Goal: Task Accomplishment & Management: Use online tool/utility

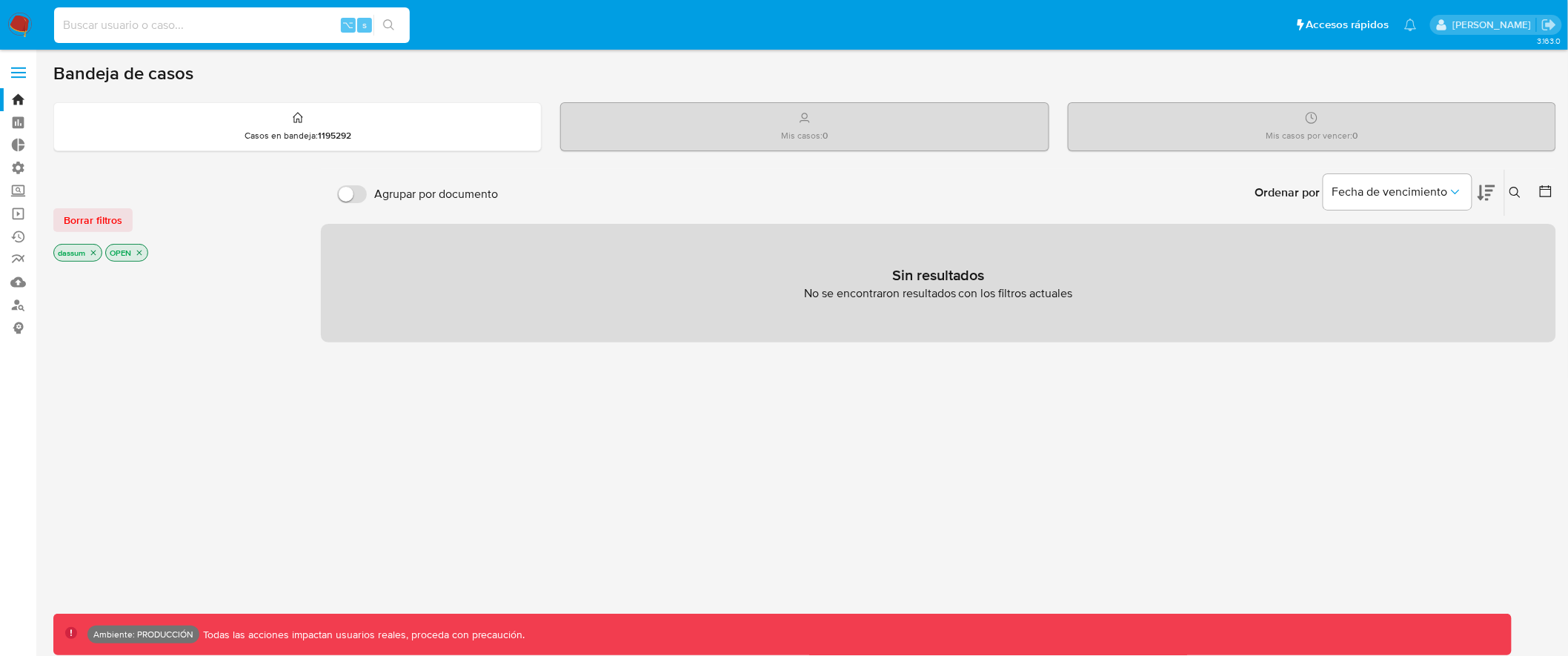
click at [276, 26] on input at bounding box center [232, 25] width 355 height 19
click at [282, 32] on input at bounding box center [232, 25] width 355 height 19
paste input "38265530"
type input "38265530"
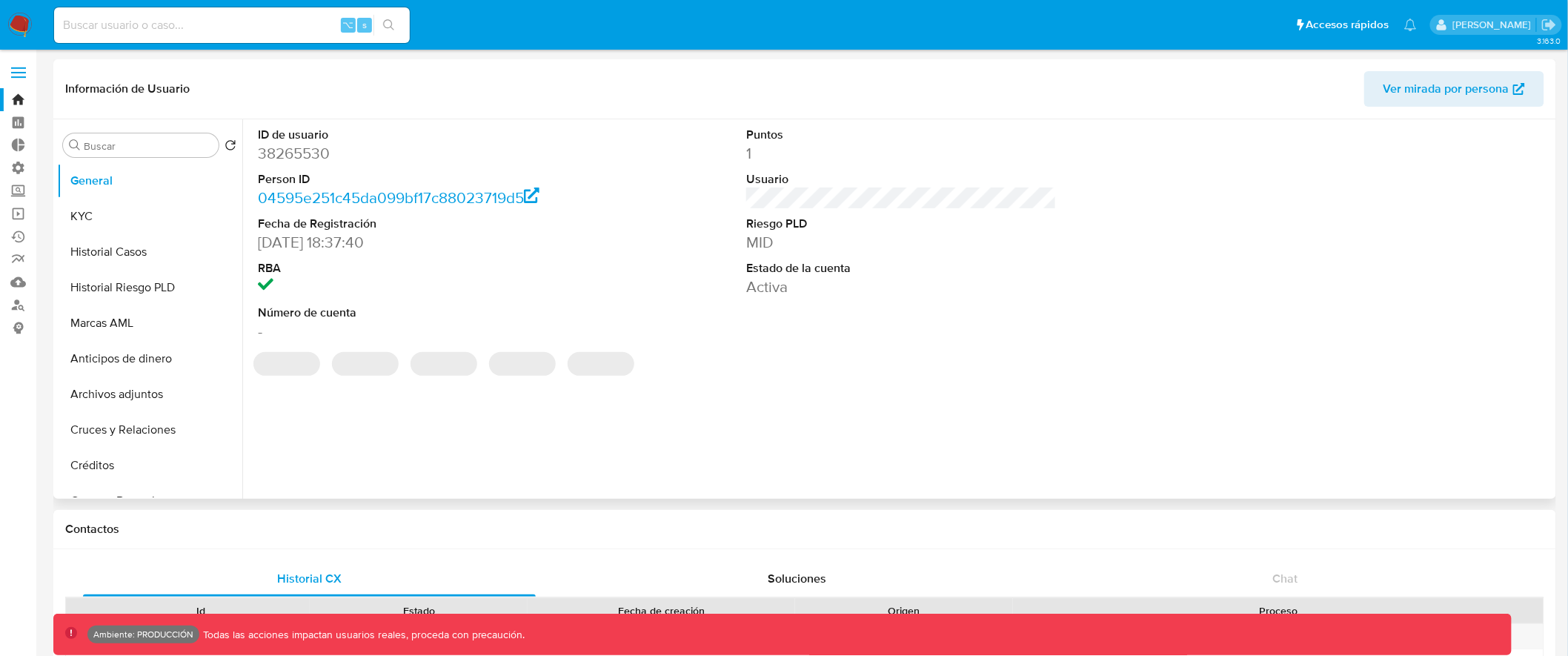
select select "10"
click at [159, 315] on button "Marcas AML" at bounding box center [144, 323] width 173 height 36
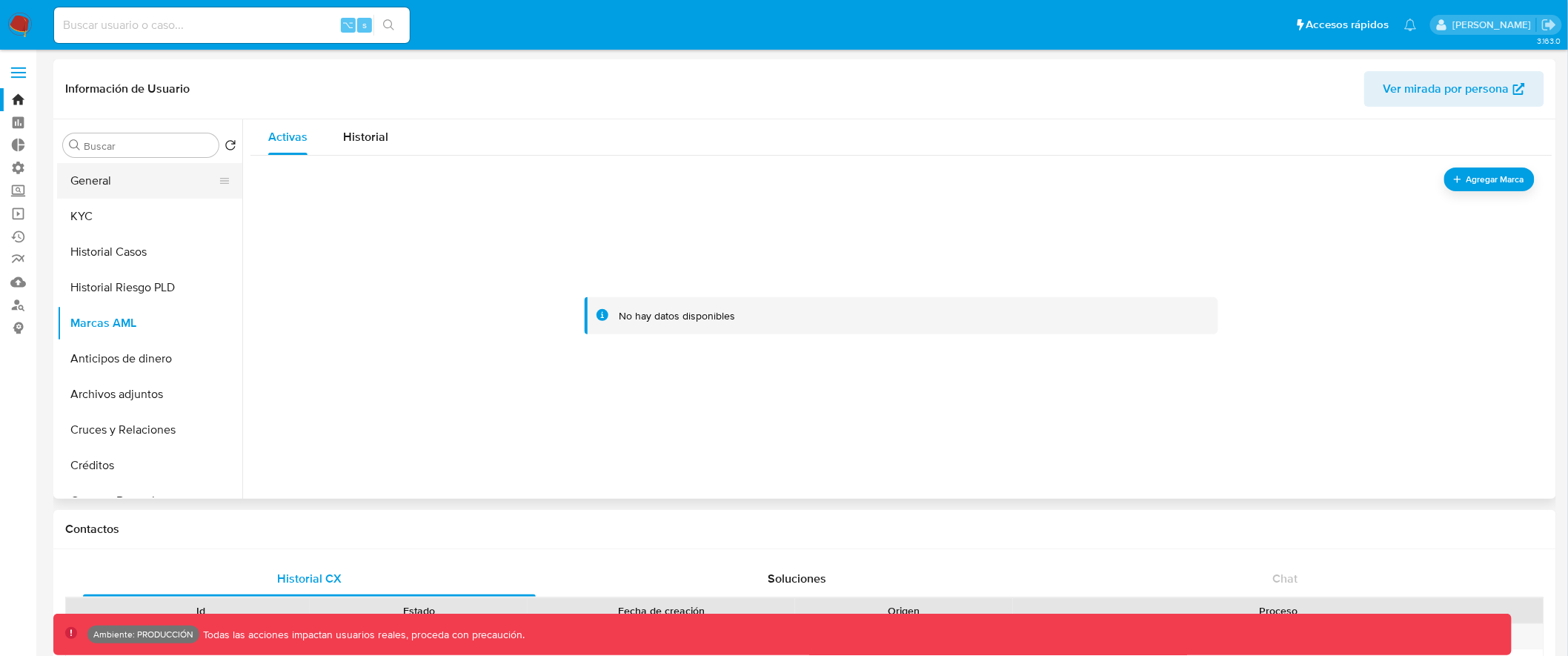
click at [156, 177] on button "General" at bounding box center [144, 180] width 173 height 36
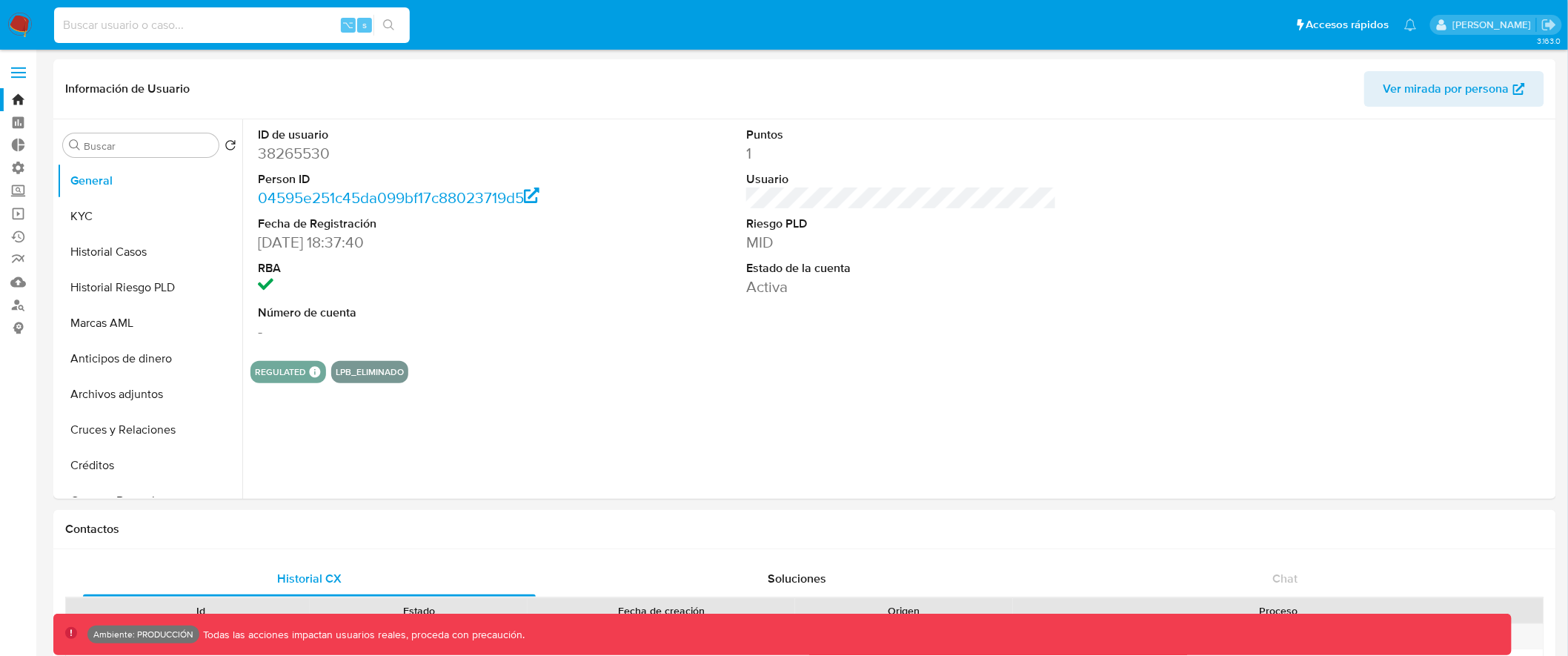
click at [147, 28] on input at bounding box center [232, 25] width 355 height 19
paste input "1950071503"
type input "1950071503"
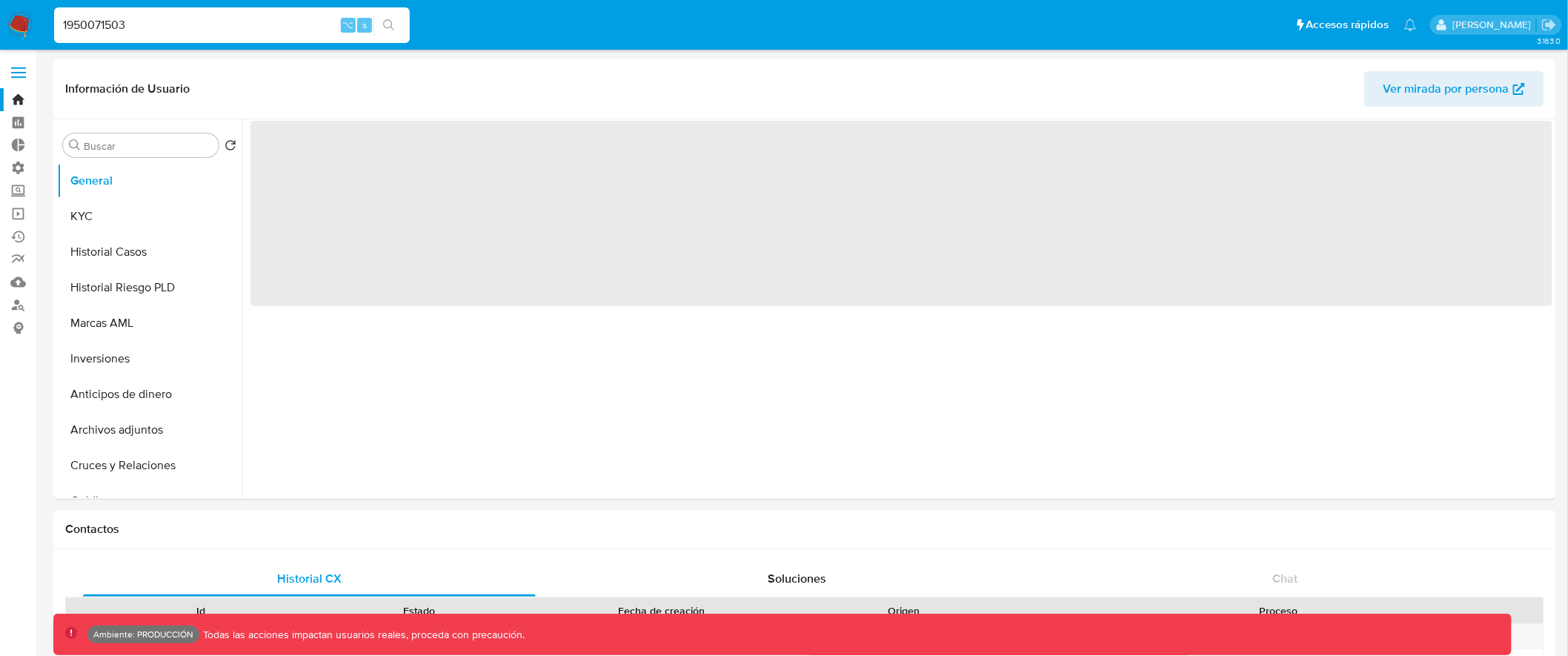
select select "10"
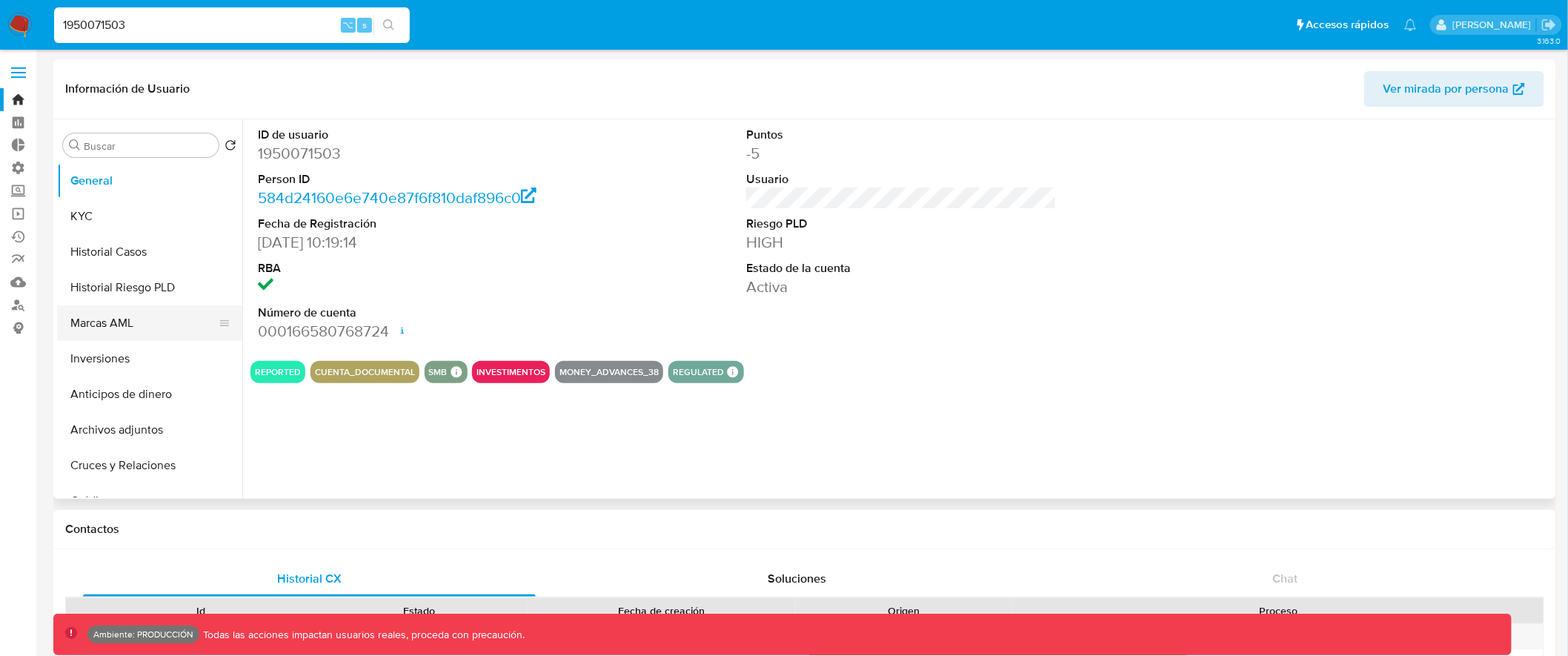
click at [146, 327] on button "Marcas AML" at bounding box center [144, 323] width 173 height 36
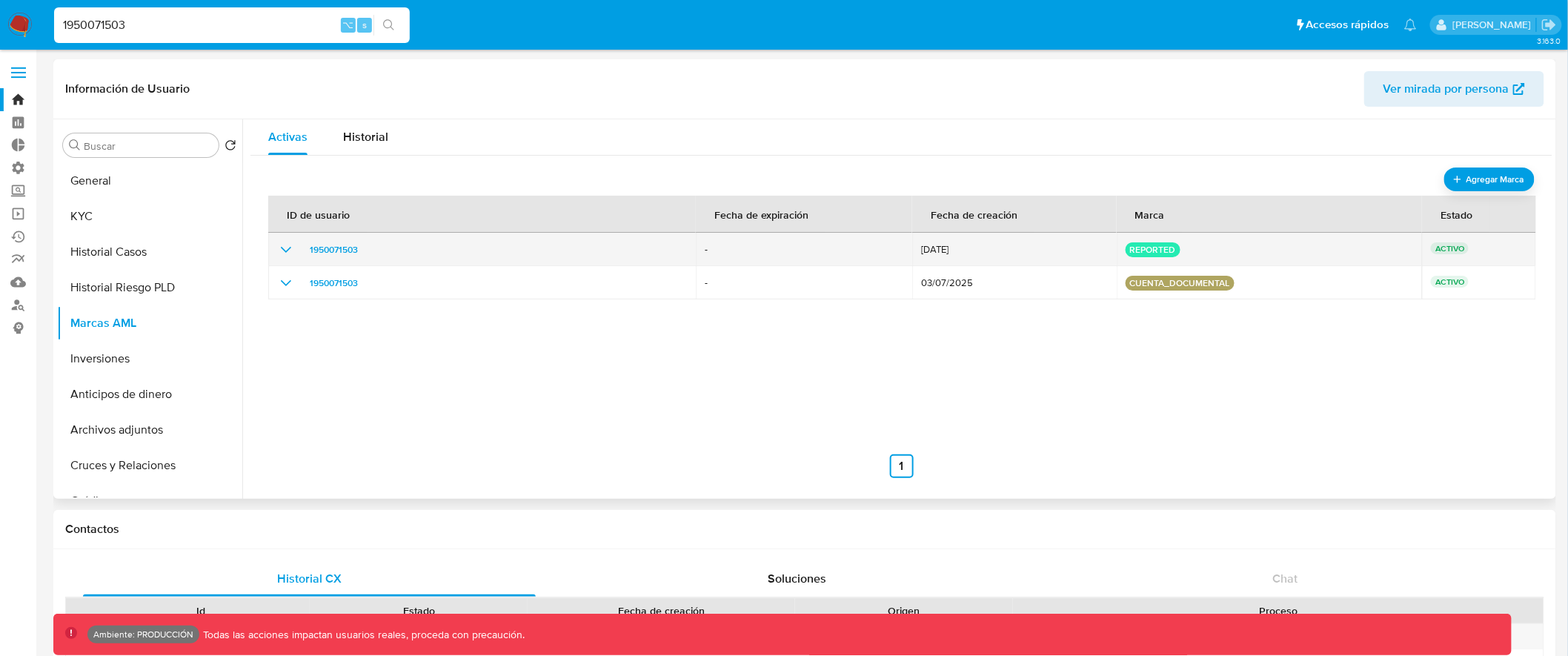
click at [281, 247] on icon "show_hidden_detail_by_id_1950071503" at bounding box center [286, 249] width 10 height 6
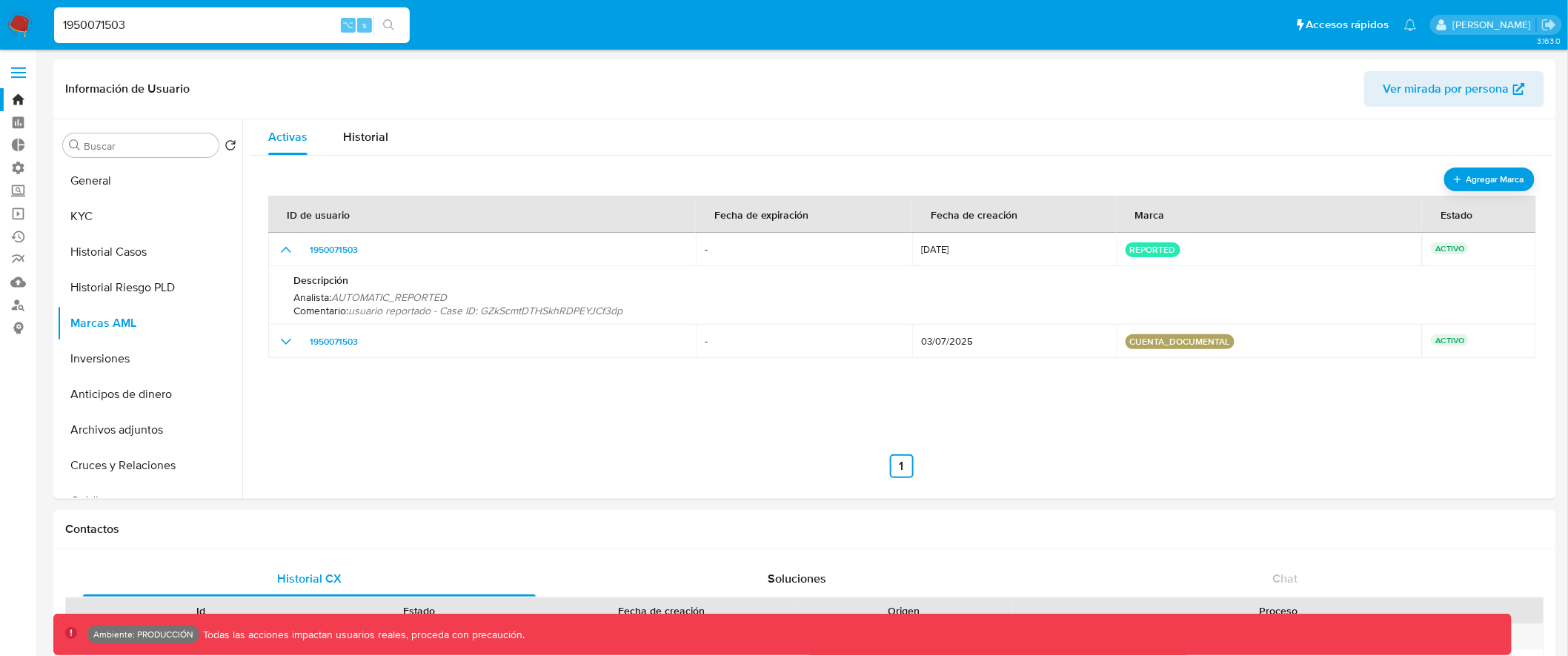
click at [78, 17] on input "1950071503" at bounding box center [232, 25] width 355 height 19
paste input "670145651"
type input "670145651"
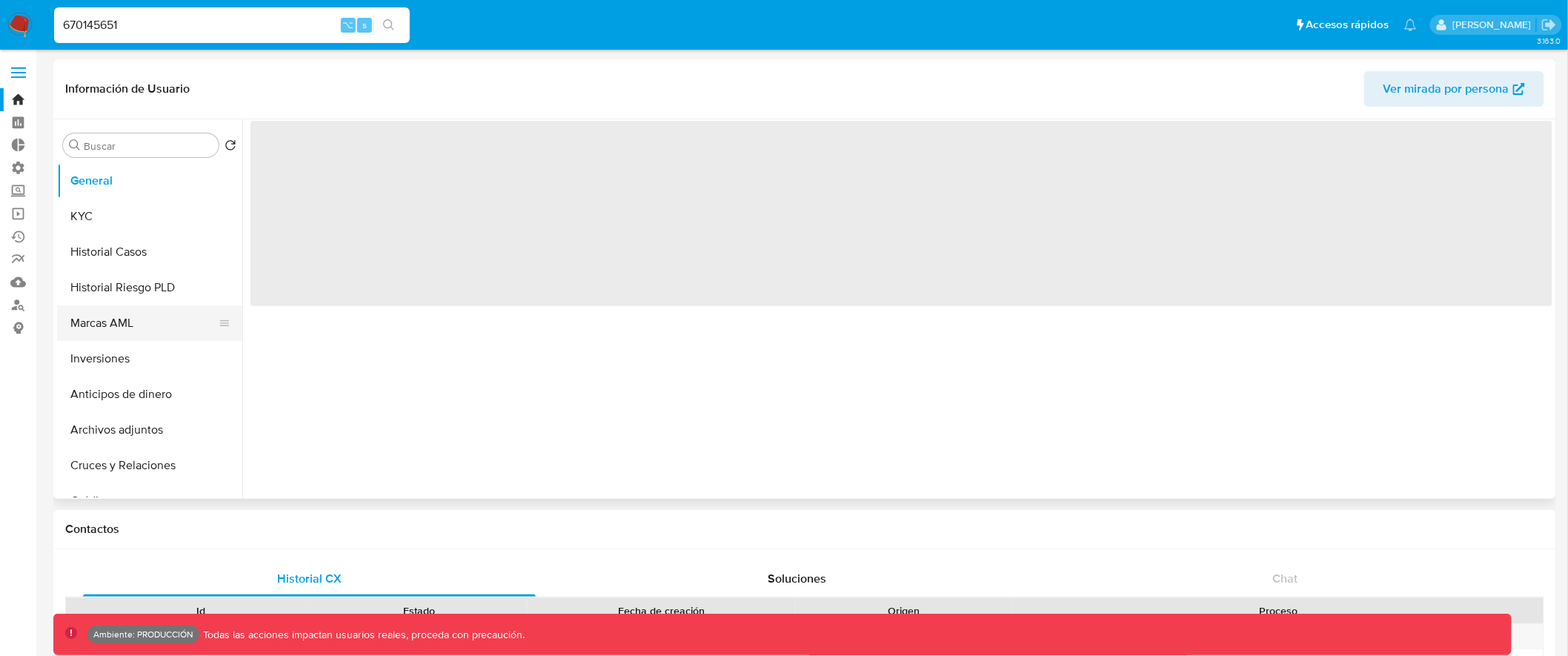
select select "10"
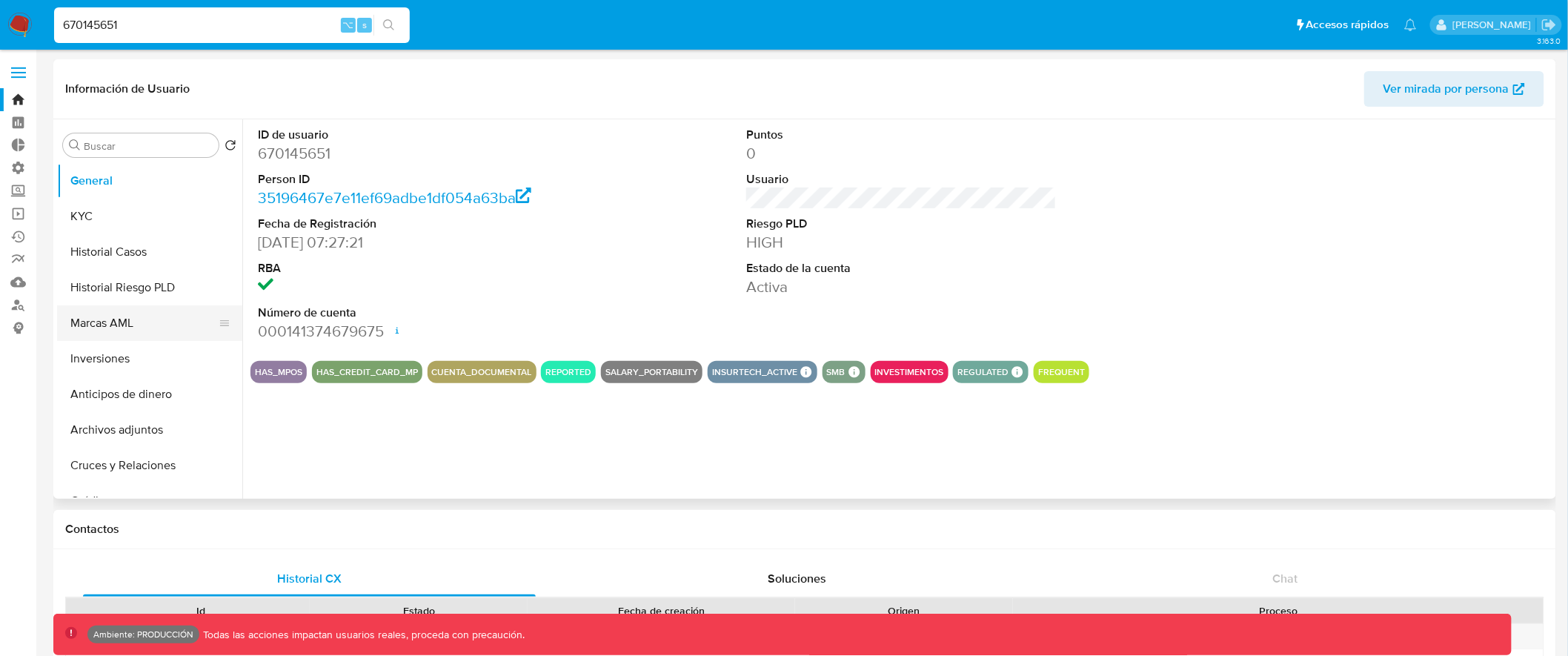
click at [150, 321] on button "Marcas AML" at bounding box center [144, 323] width 173 height 36
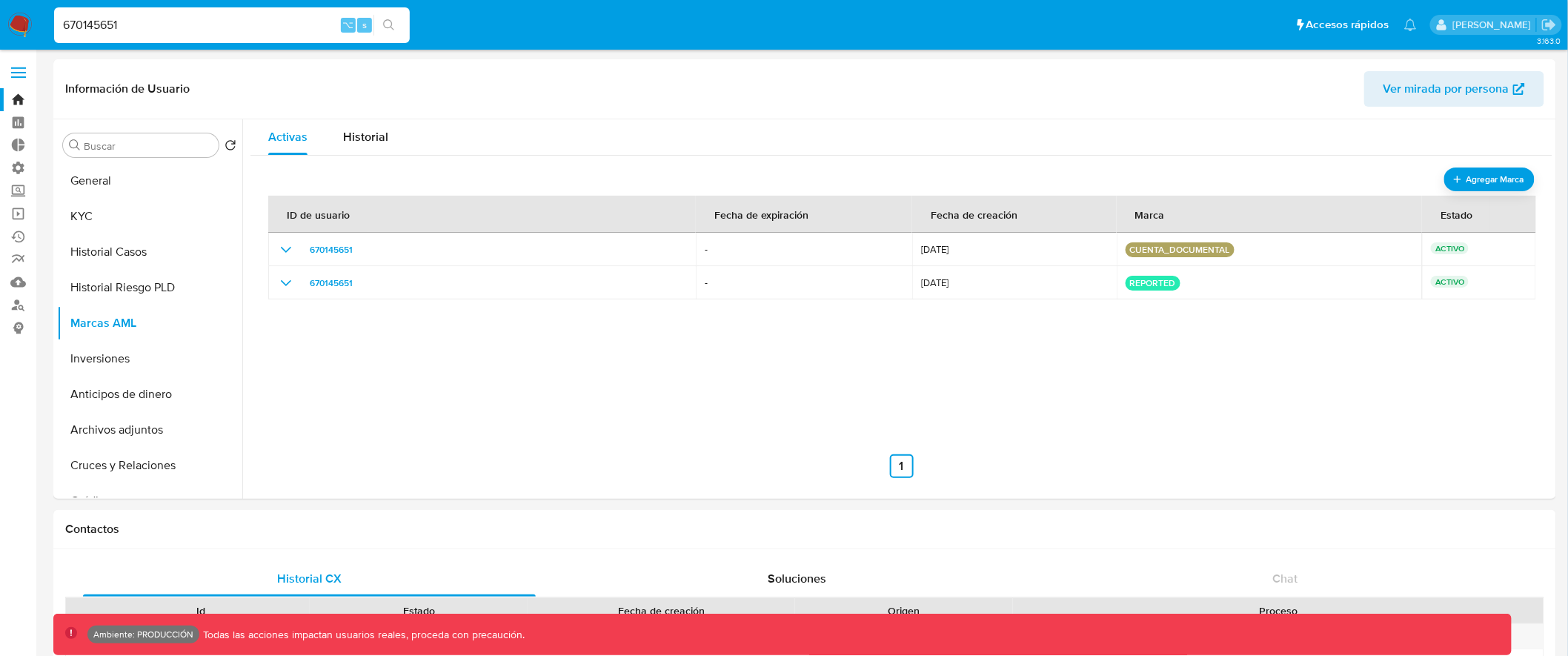
click at [101, 27] on input "670145651" at bounding box center [232, 25] width 355 height 19
paste input "1725660863"
type input "1725660863"
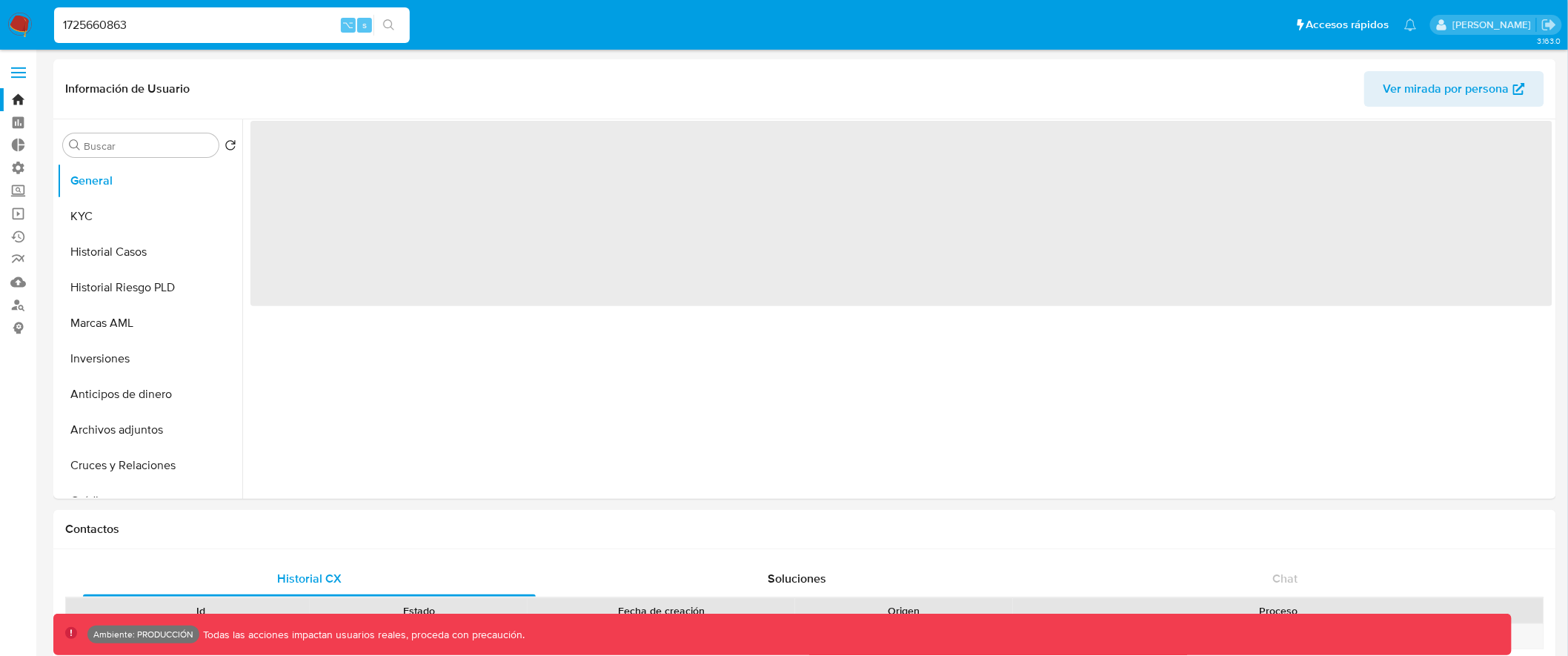
select select "10"
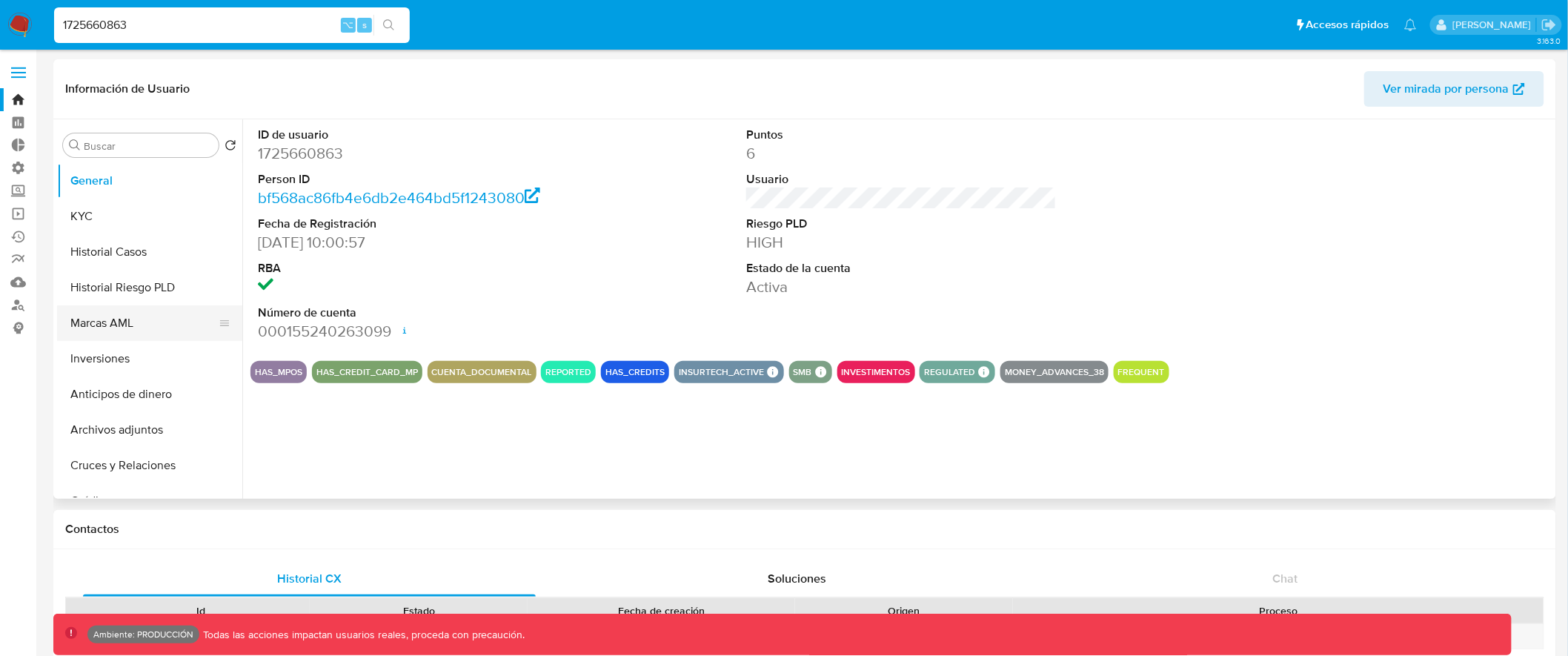
click at [154, 308] on button "Marcas AML" at bounding box center [144, 323] width 173 height 36
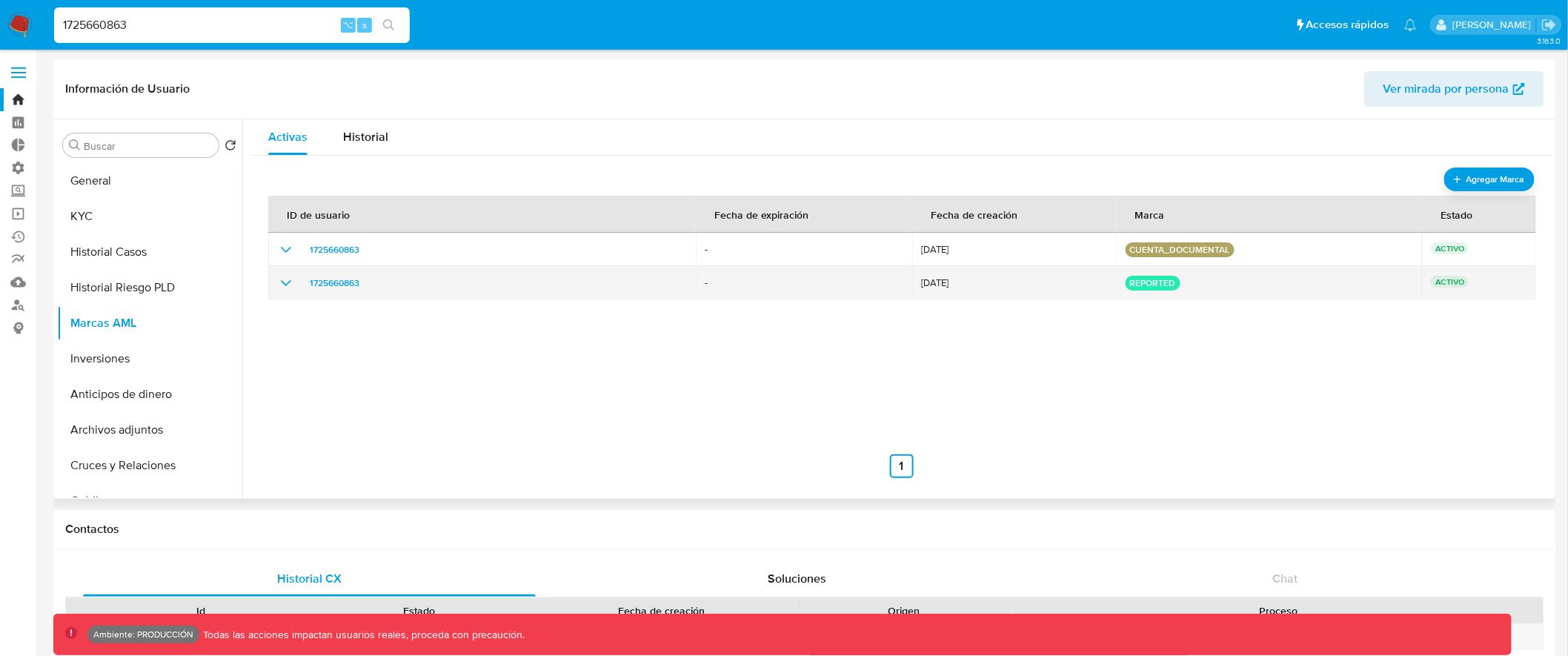
drag, startPoint x: 971, startPoint y: 282, endPoint x: 916, endPoint y: 283, distance: 55.0
click at [916, 283] on td "[DATE]" at bounding box center [1014, 282] width 204 height 33
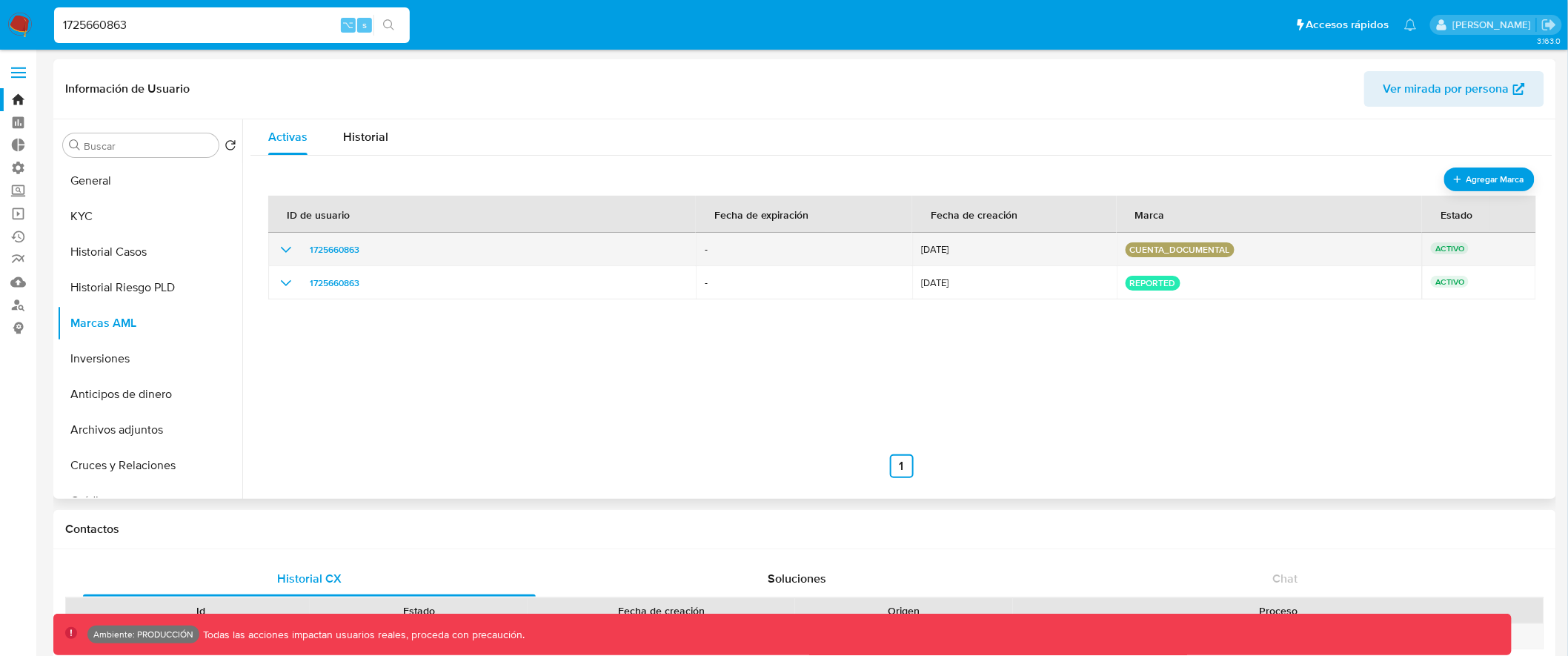
drag, startPoint x: 973, startPoint y: 246, endPoint x: 919, endPoint y: 249, distance: 54.1
click at [921, 249] on span "[DATE]" at bounding box center [1014, 250] width 186 height 10
click at [279, 247] on icon "show_hidden_detail_by_id_1725660863" at bounding box center [286, 249] width 17 height 17
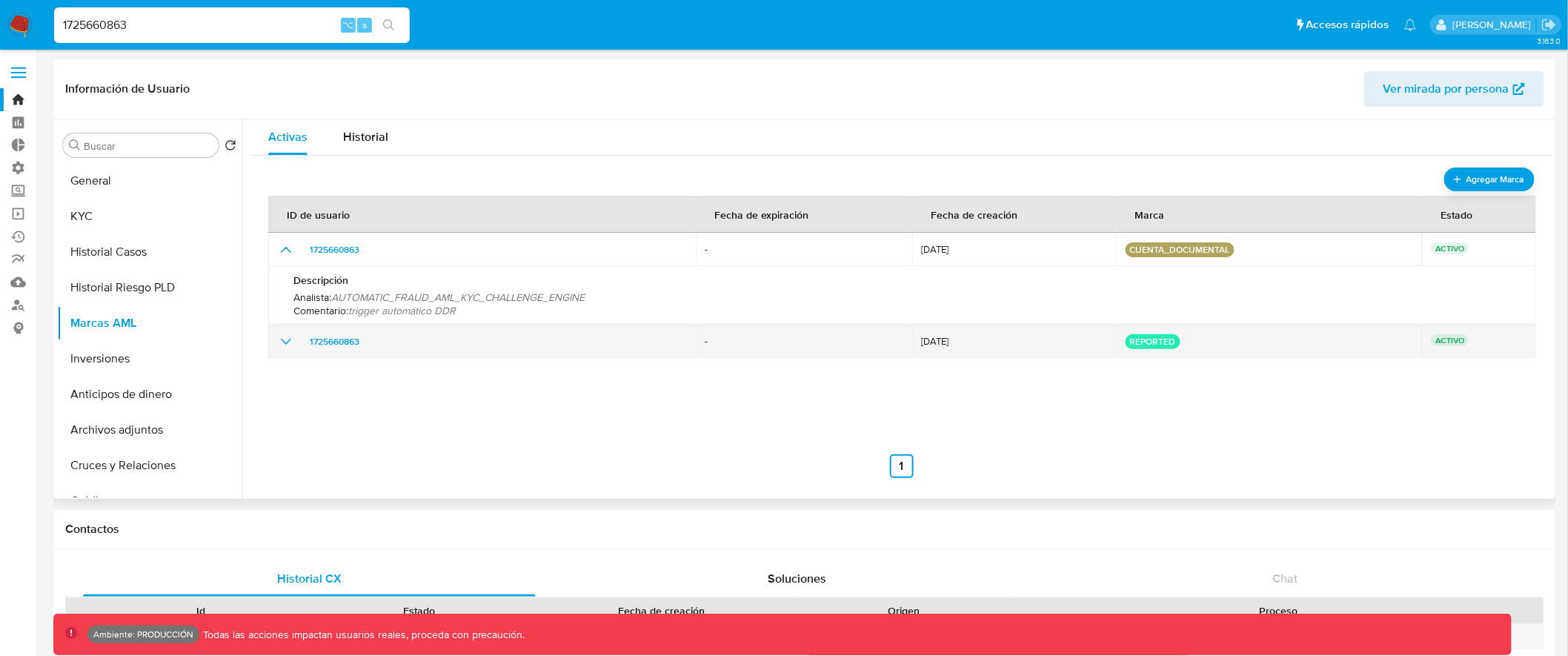
drag, startPoint x: 975, startPoint y: 345, endPoint x: 922, endPoint y: 345, distance: 53.0
click at [922, 345] on span "[DATE]" at bounding box center [1014, 342] width 186 height 10
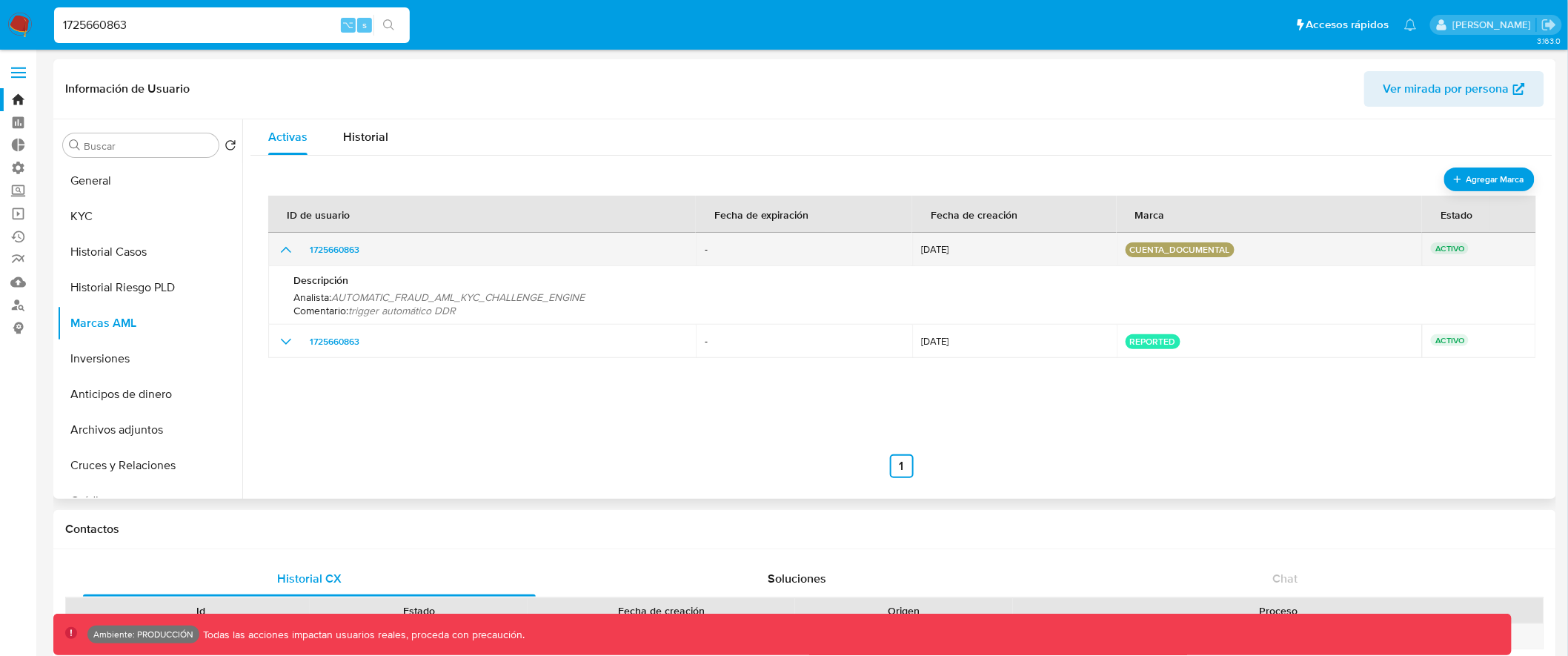
click at [283, 248] on icon "show_hidden_detail_by_id_1725660863" at bounding box center [286, 249] width 17 height 17
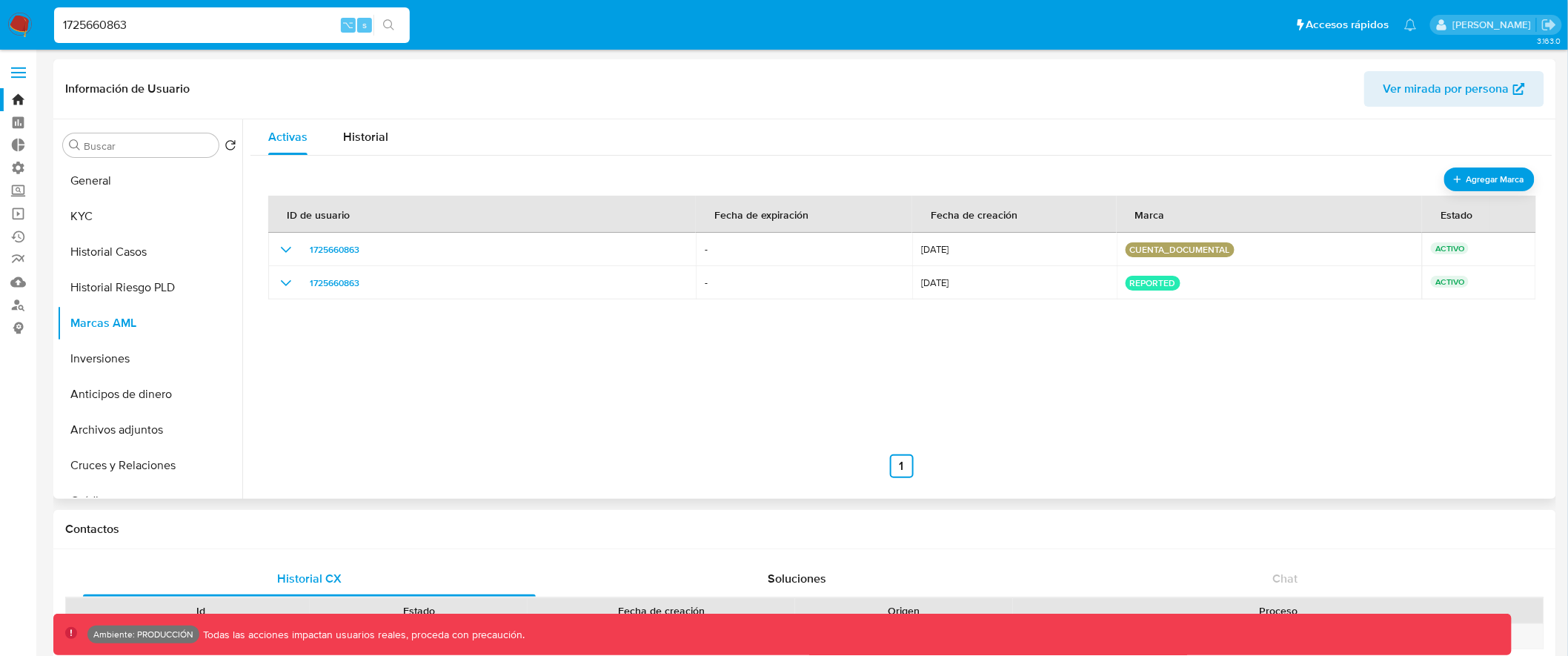
click at [491, 384] on div "ID de usuario Fecha de expiración [DEMOGRAPHIC_DATA] de creación Marca Estado 1…" at bounding box center [902, 329] width 1267 height 296
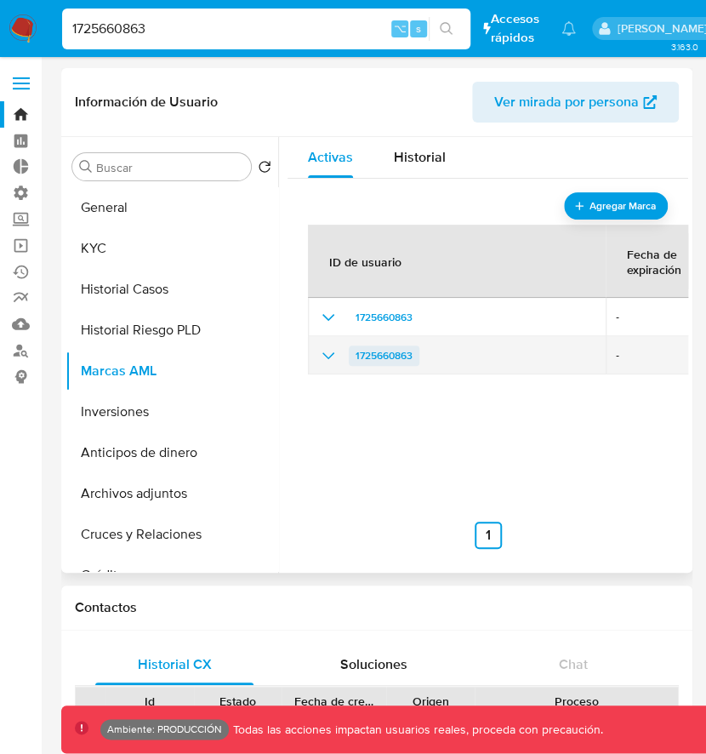
click at [404, 356] on span "1725660863" at bounding box center [384, 355] width 57 height 20
click at [422, 350] on div "1725660863" at bounding box center [456, 355] width 277 height 20
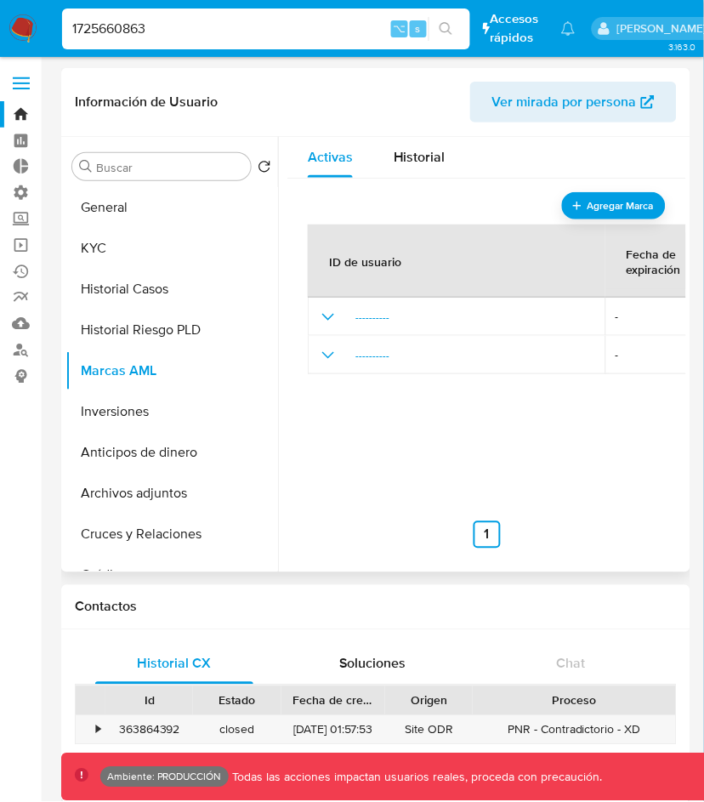
click at [544, 451] on div "ID de usuario Fecha de expiración Fecha de creación Marca Estado ---------- - […" at bounding box center [487, 378] width 358 height 340
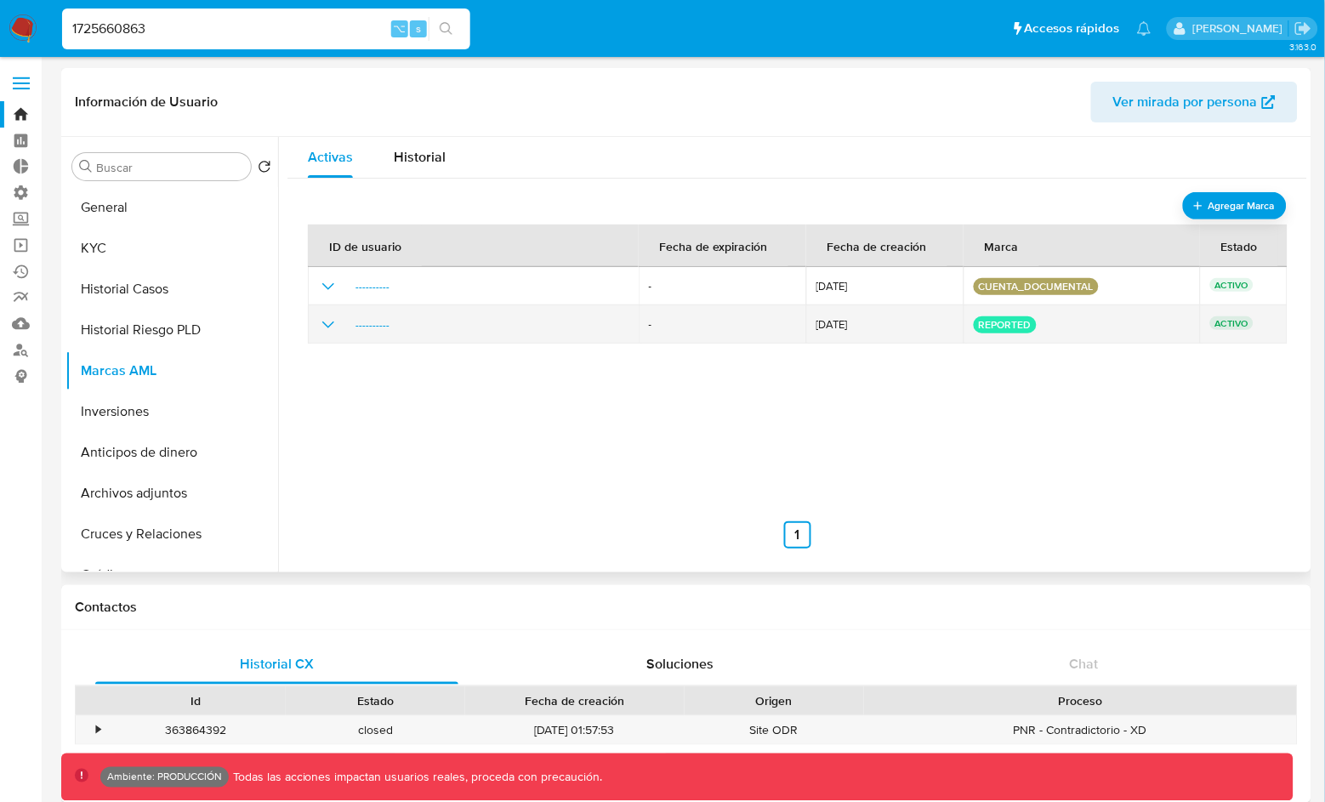
click at [332, 325] on icon "show_hidden_detail_by_id_1725660863" at bounding box center [328, 325] width 20 height 20
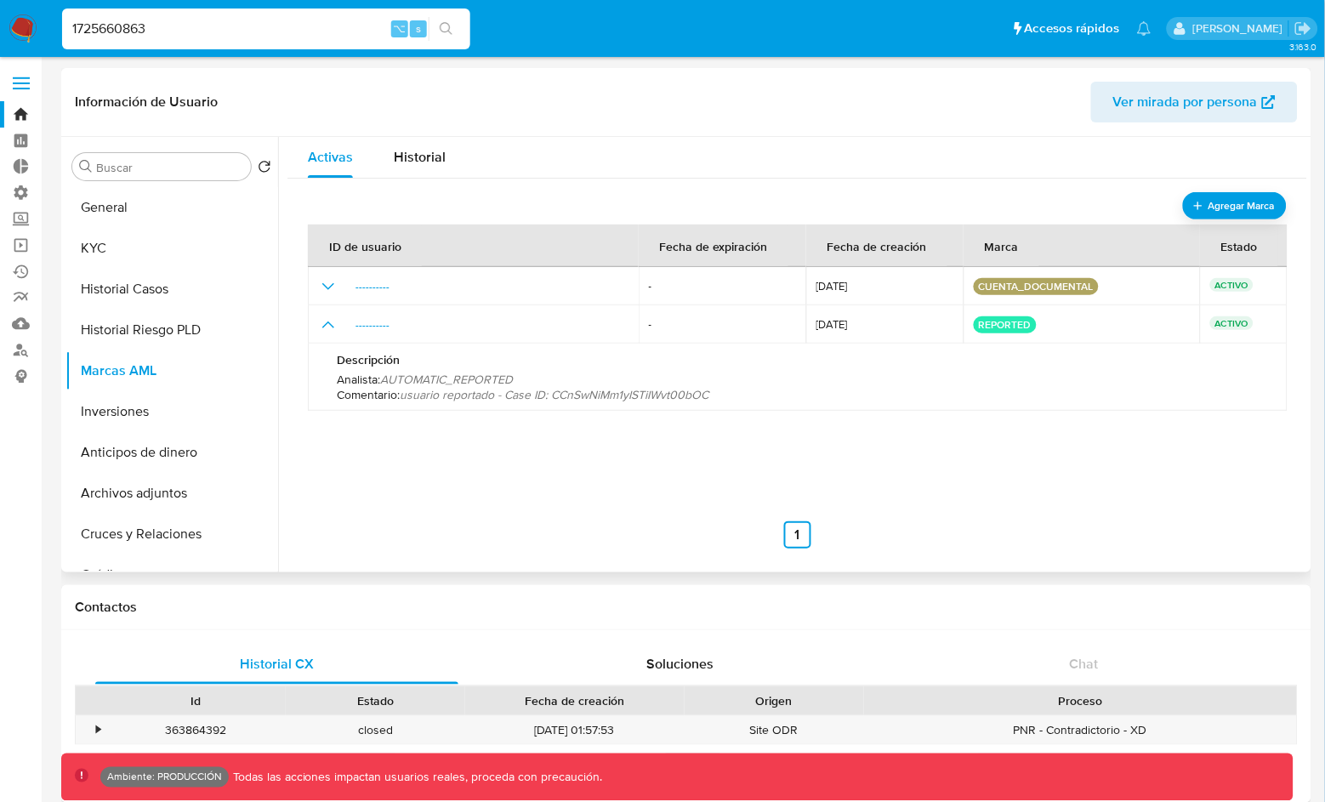
click at [851, 104] on header "Información de Usuario Ver mirada por persona" at bounding box center [686, 102] width 1223 height 41
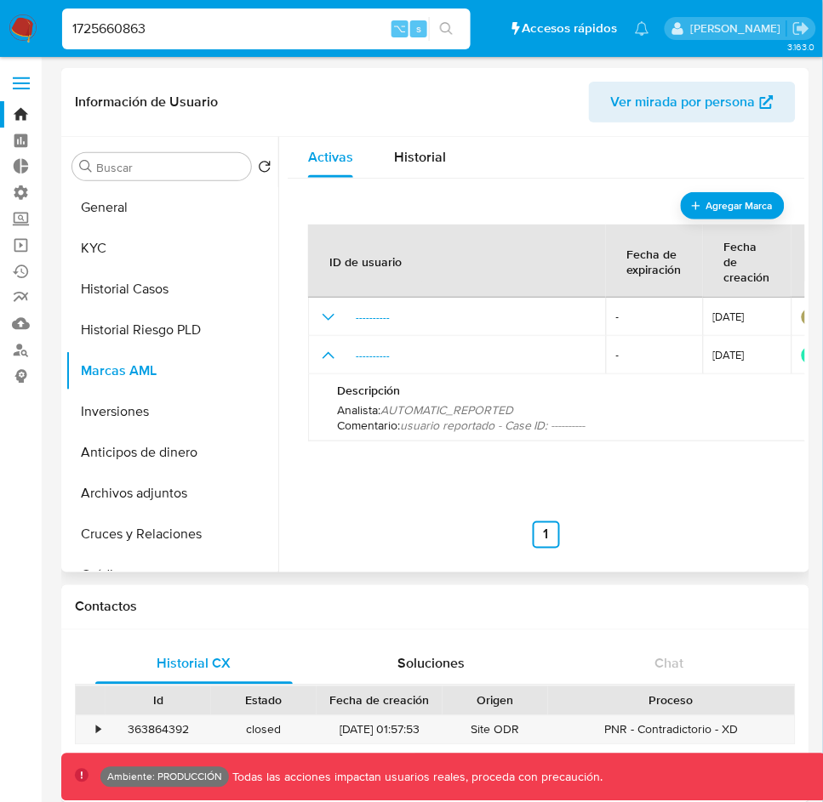
click at [738, 510] on nav "Anterior 1 Siguiente" at bounding box center [546, 521] width 476 height 54
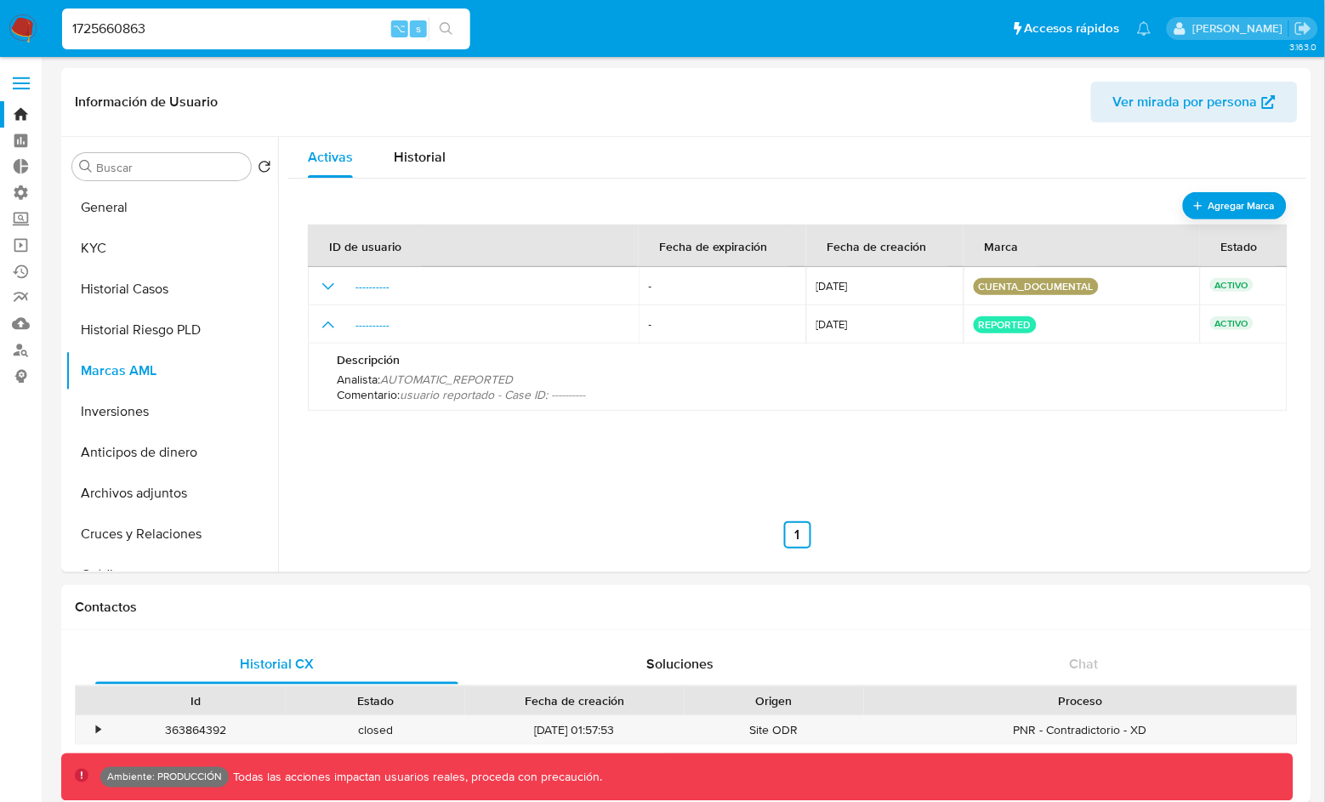
click at [99, 30] on input "1725660863" at bounding box center [266, 29] width 408 height 22
click at [638, 25] on ul "Pausado Ver notificaciones ⌥ s Accesos rápidos Presiona las siguientes teclas p…" at bounding box center [607, 28] width 1107 height 43
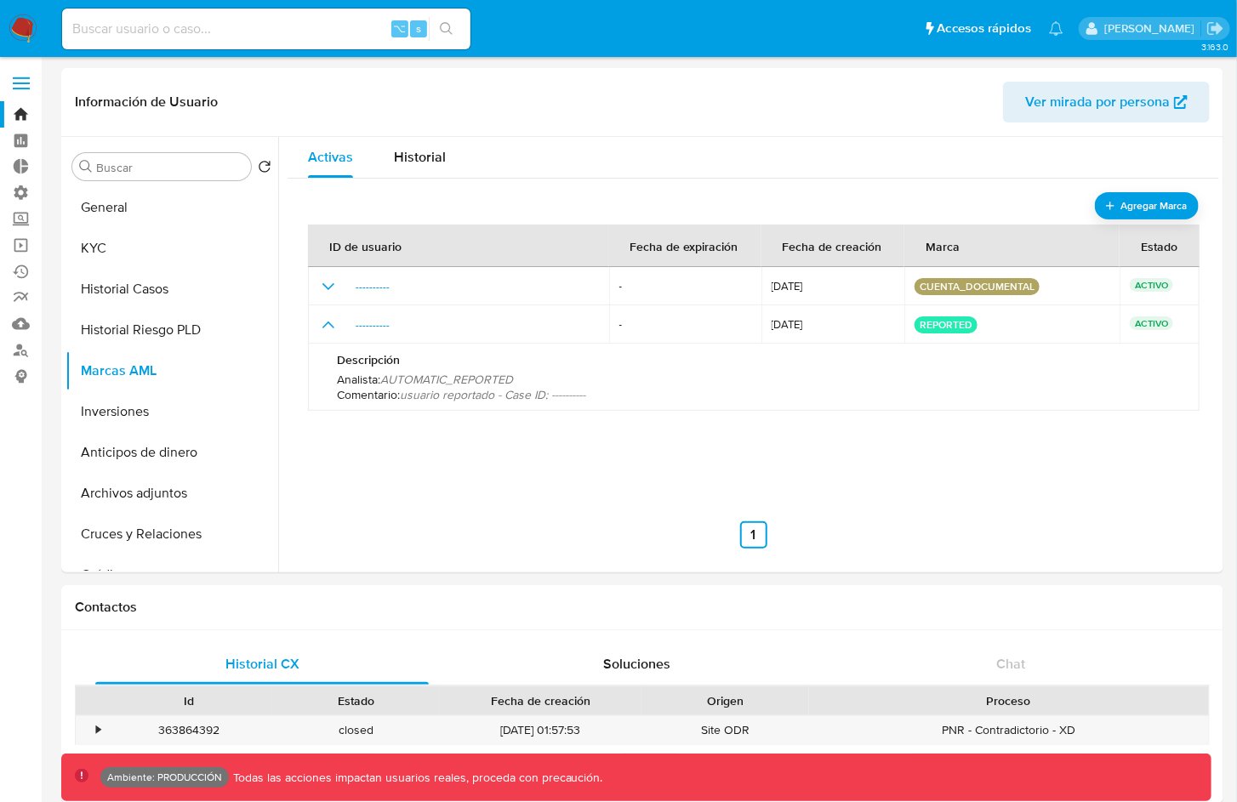
click at [10, 88] on label at bounding box center [21, 84] width 43 height 36
click at [0, 0] on input "checkbox" at bounding box center [0, 0] width 0 height 0
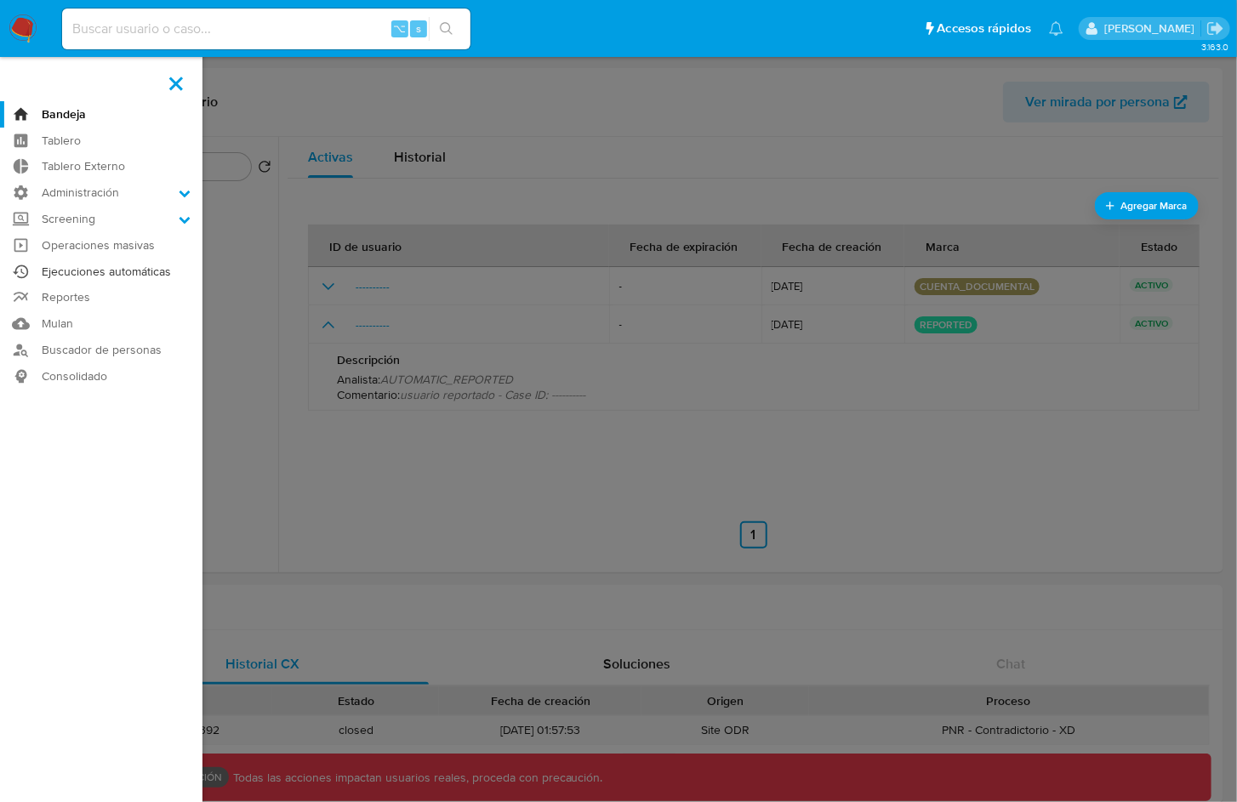
click at [117, 269] on link "Ejecuciones automáticas" at bounding box center [101, 272] width 202 height 26
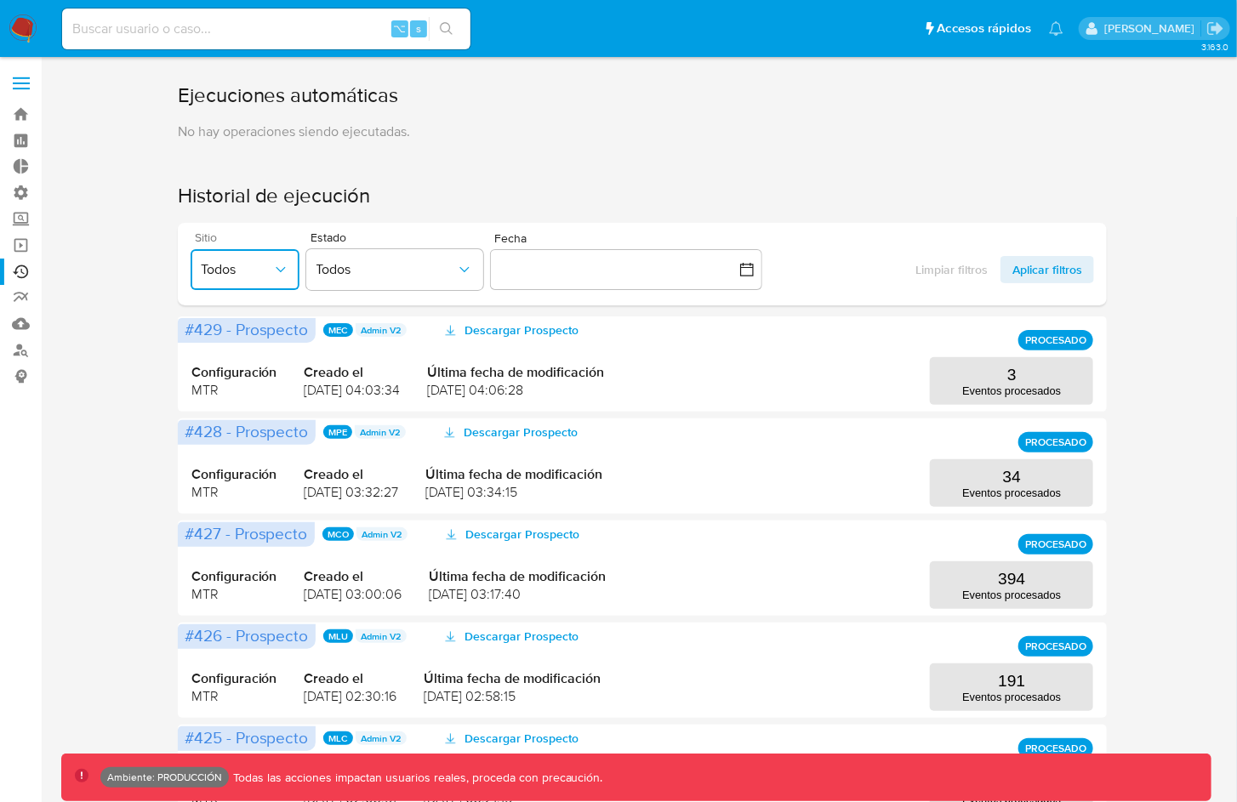
click at [258, 261] on span "Todos" at bounding box center [236, 269] width 71 height 17
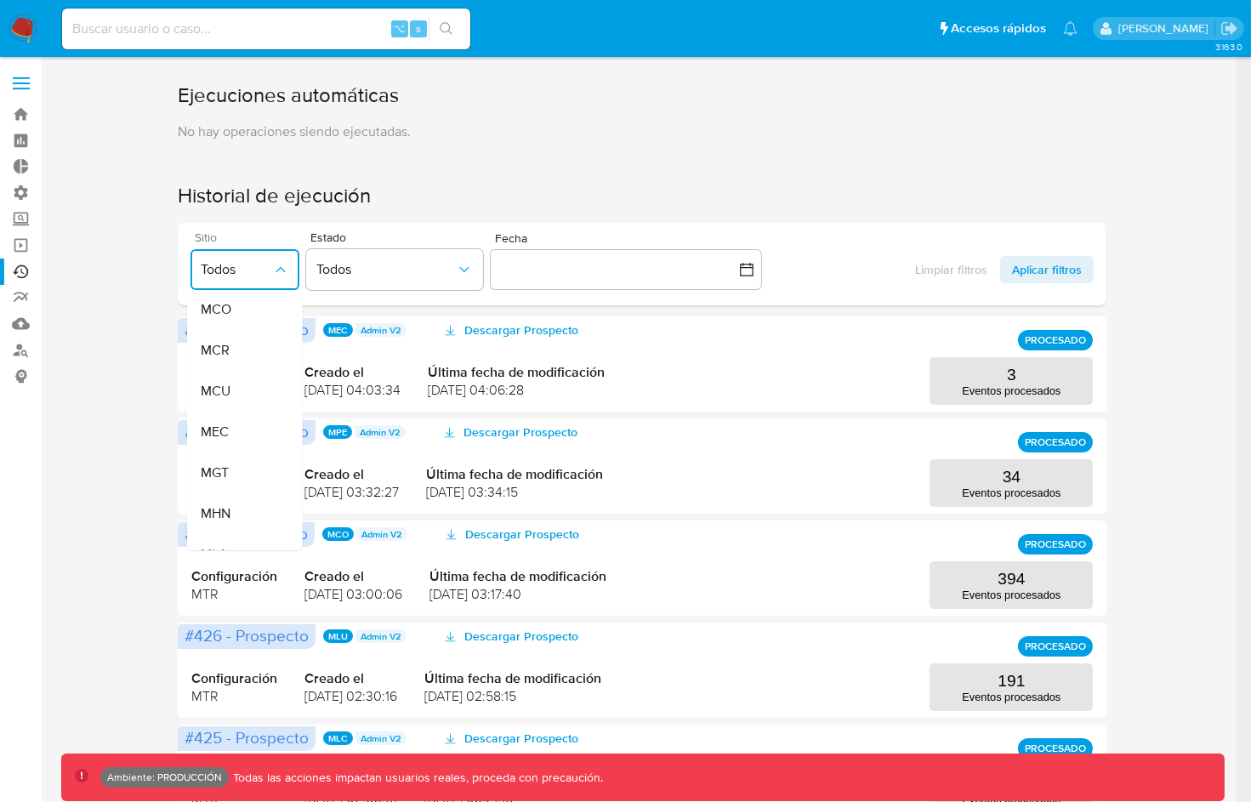
scroll to position [232, 0]
click at [247, 481] on div "MLB" at bounding box center [235, 491] width 71 height 41
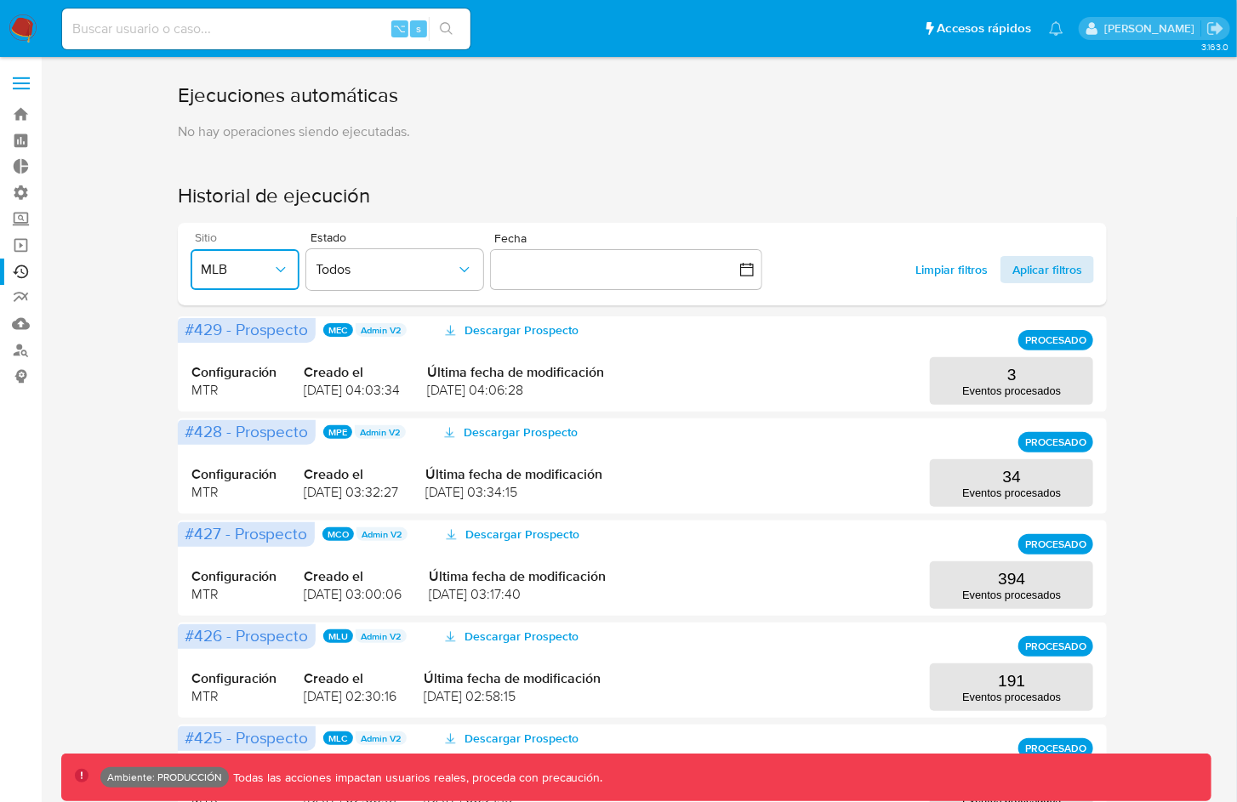
click at [1029, 265] on span "Aplicar filtros" at bounding box center [1047, 269] width 70 height 27
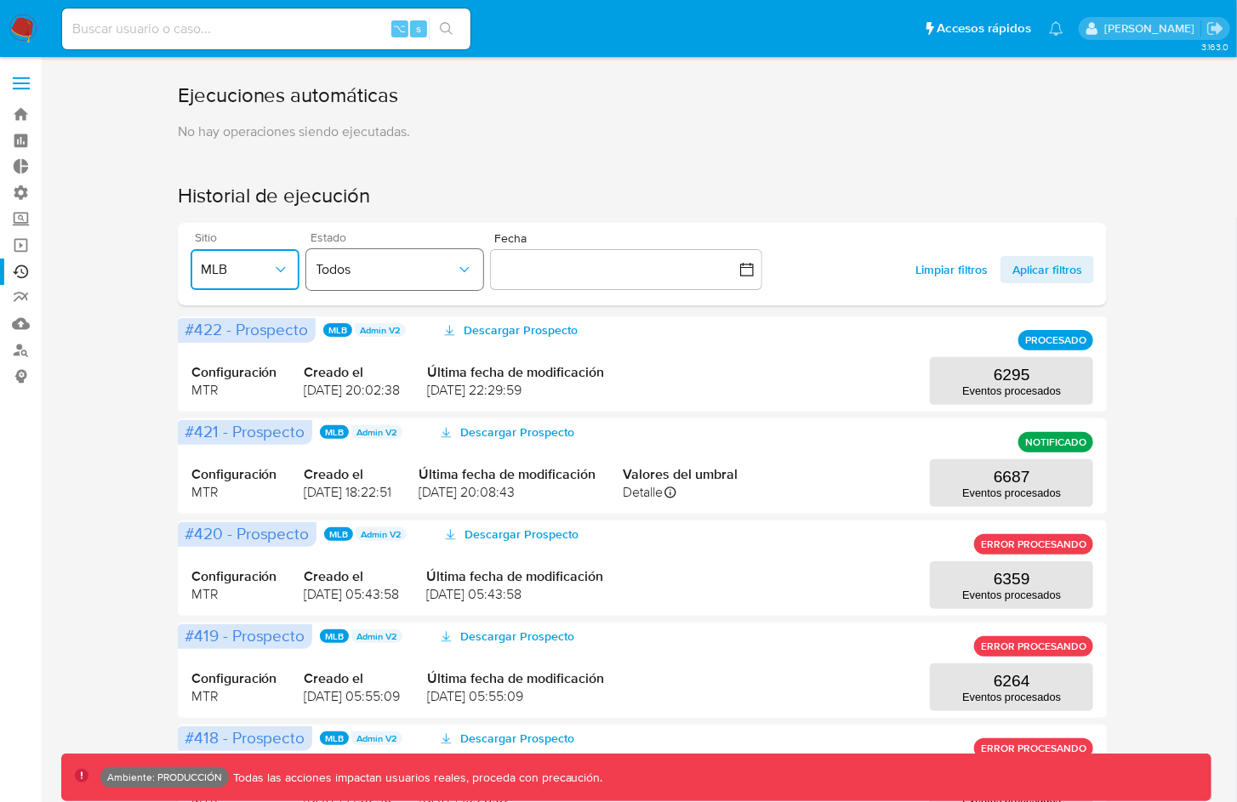
click at [441, 264] on span "Todos" at bounding box center [386, 269] width 140 height 17
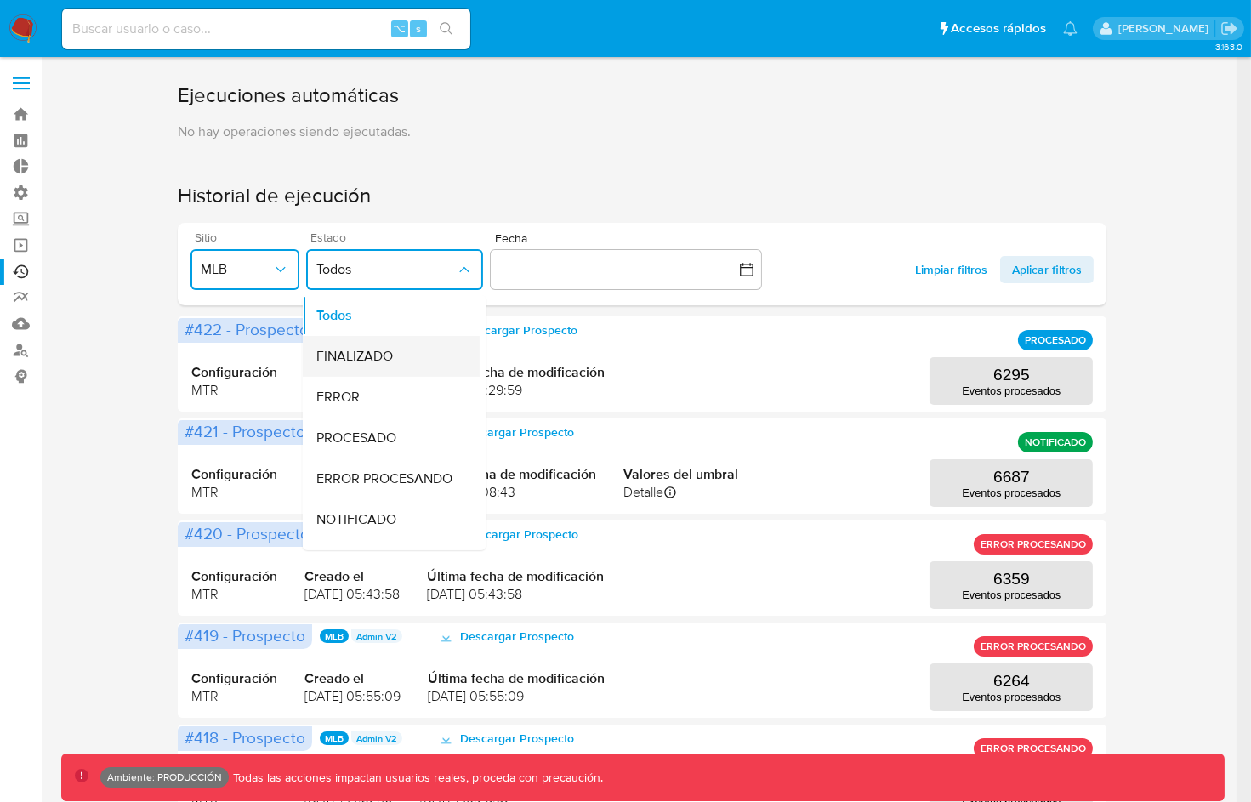
click at [396, 352] on div "FINALIZADO" at bounding box center [386, 356] width 140 height 41
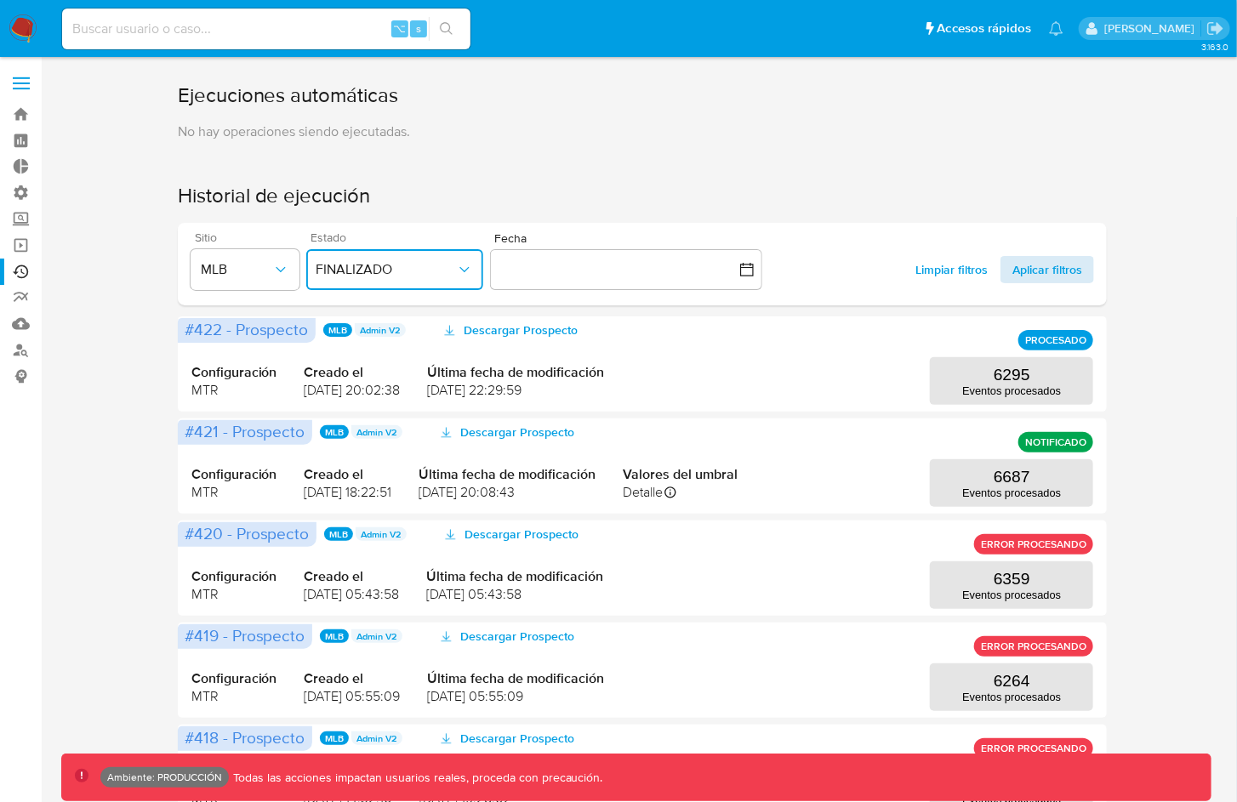
click at [1071, 275] on span "Aplicar filtros" at bounding box center [1047, 269] width 70 height 27
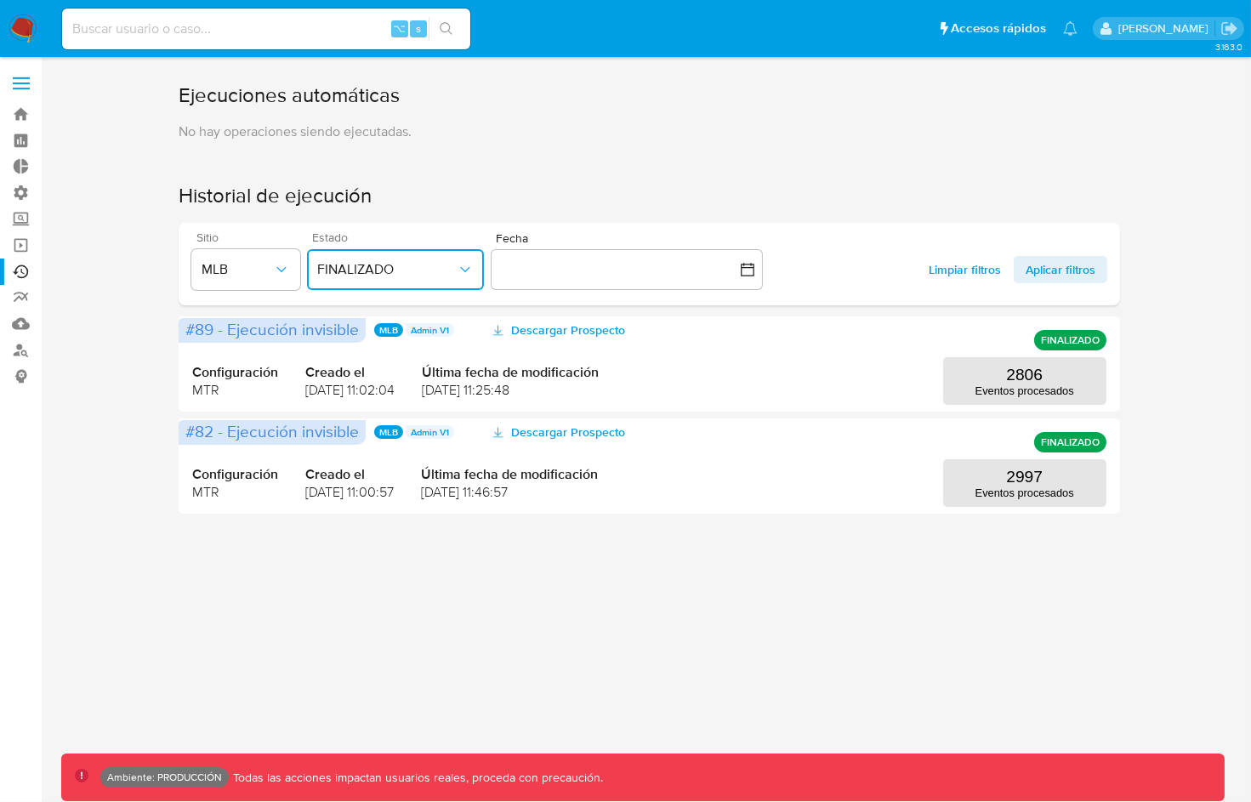
click at [377, 271] on span "FINALIZADO" at bounding box center [387, 269] width 140 height 17
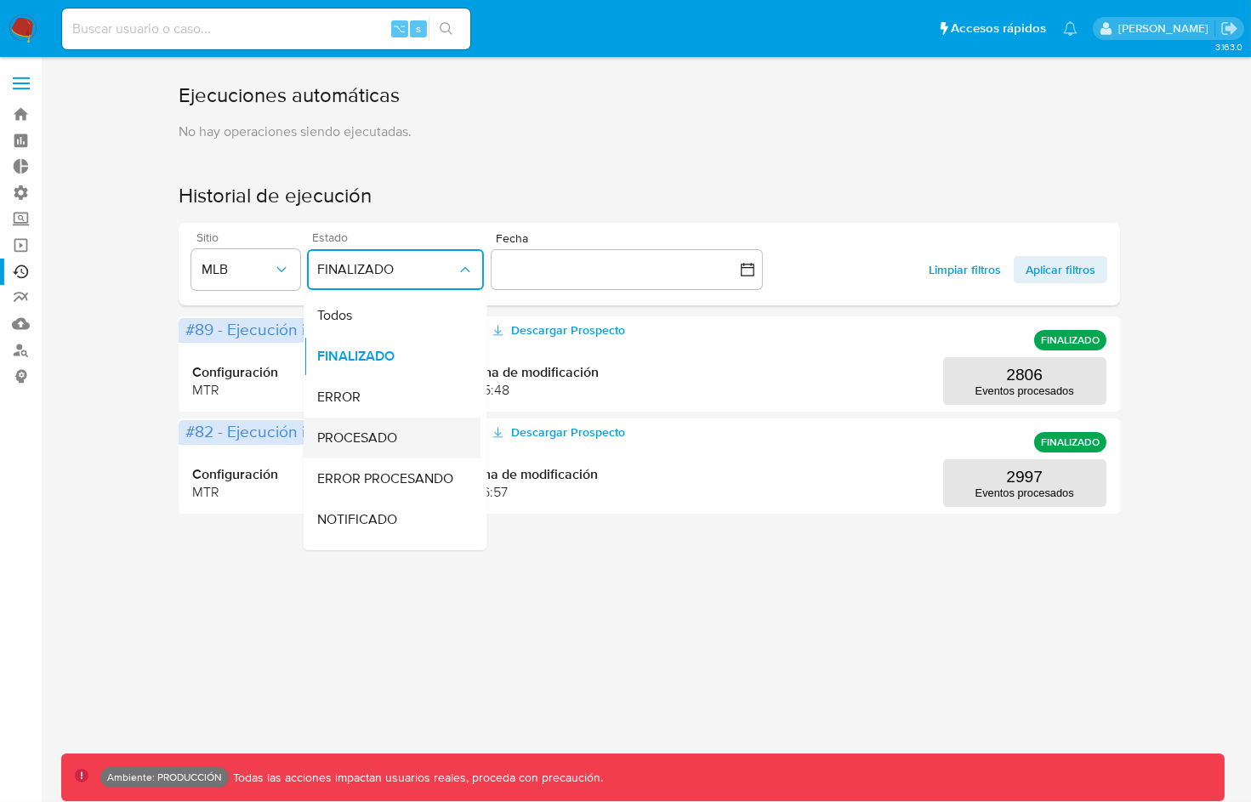
click at [390, 431] on span "PROCESADO" at bounding box center [357, 438] width 80 height 17
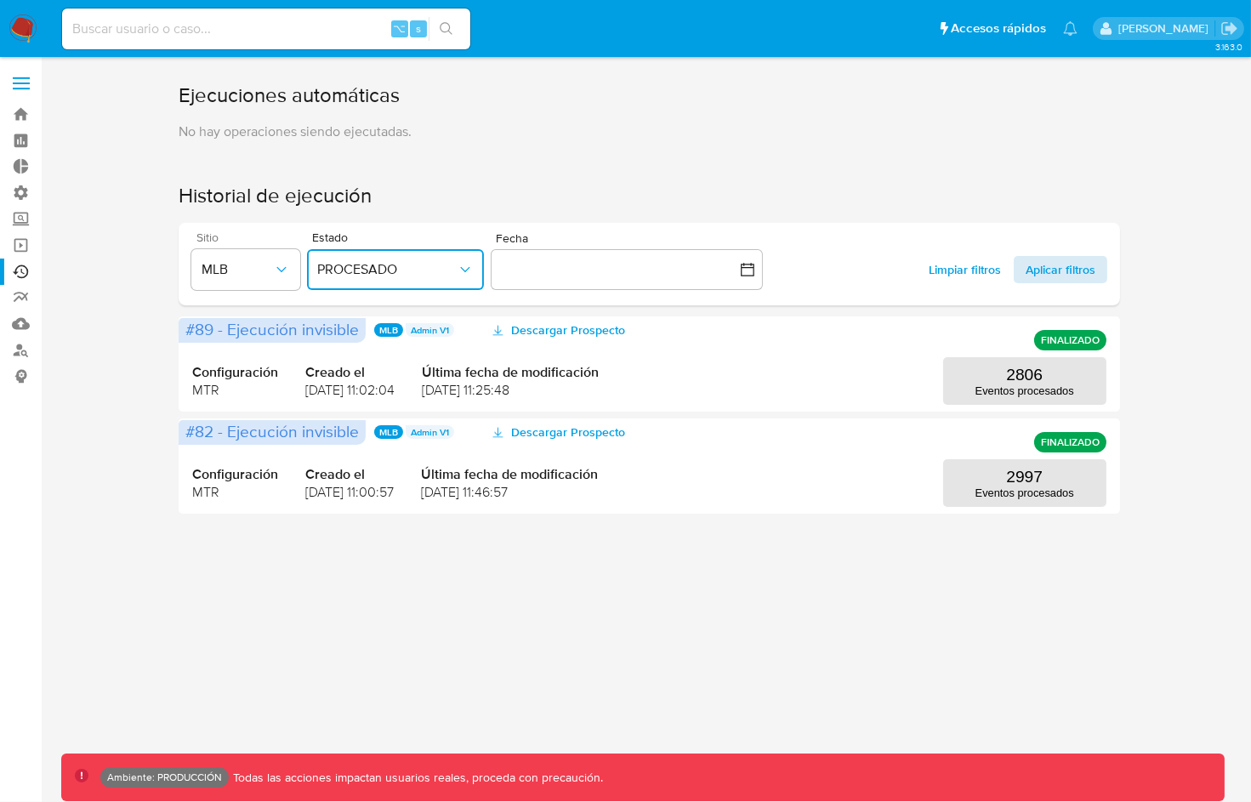
click at [1076, 259] on span "Aplicar filtros" at bounding box center [1061, 269] width 70 height 27
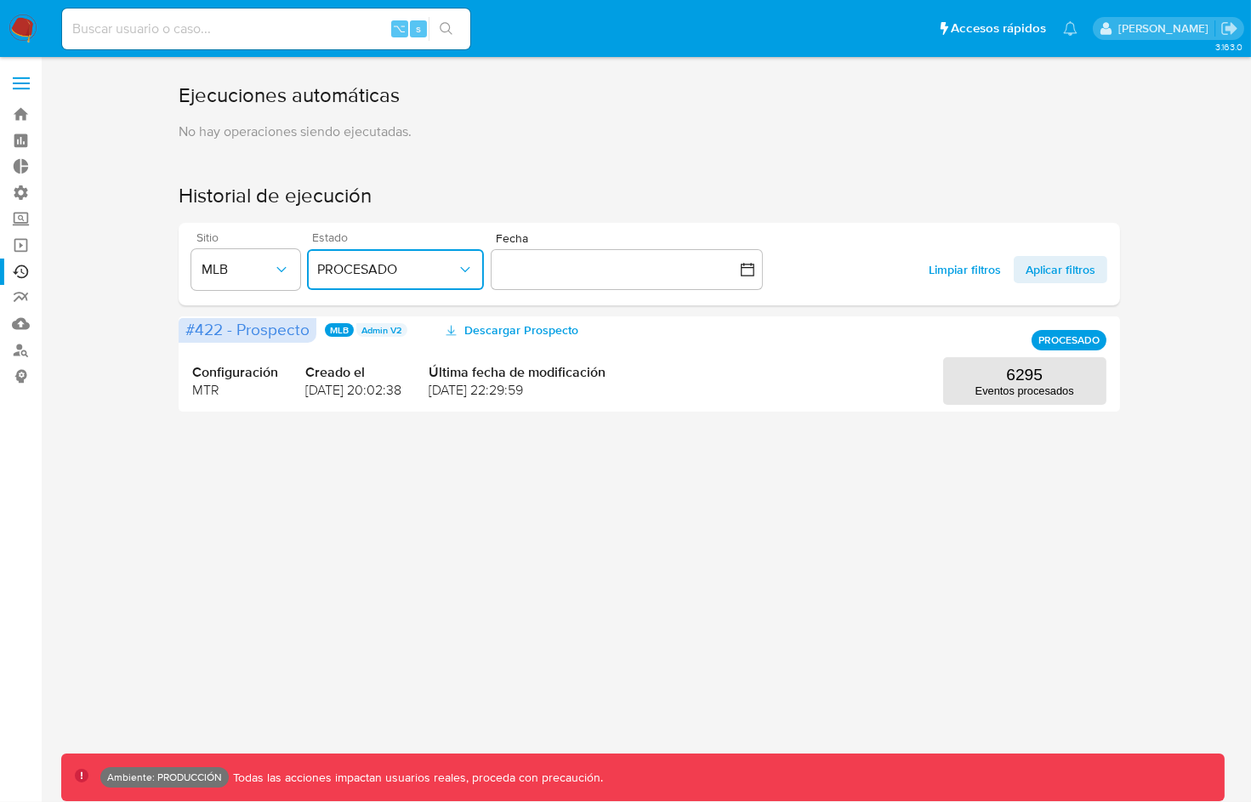
click at [369, 259] on button "PROCESADO" at bounding box center [395, 269] width 177 height 41
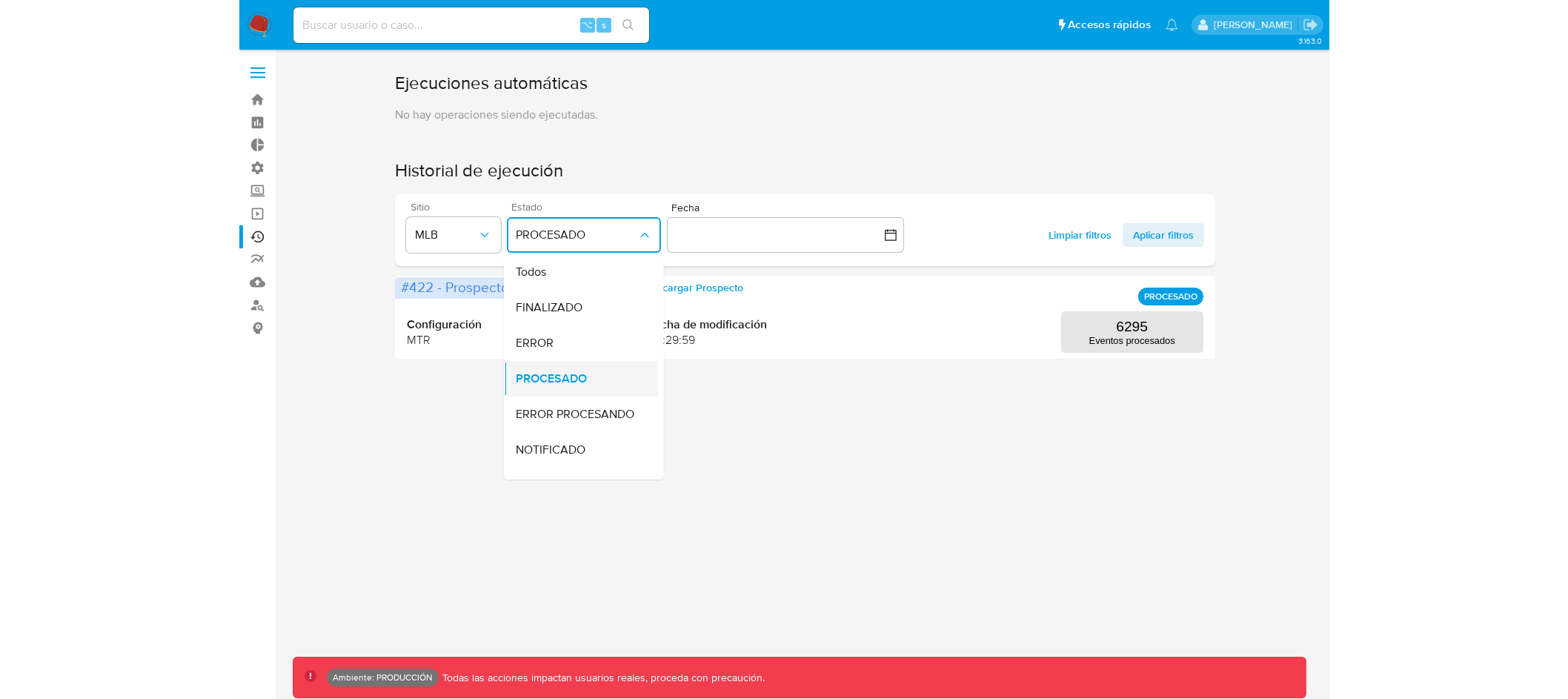
scroll to position [9, 0]
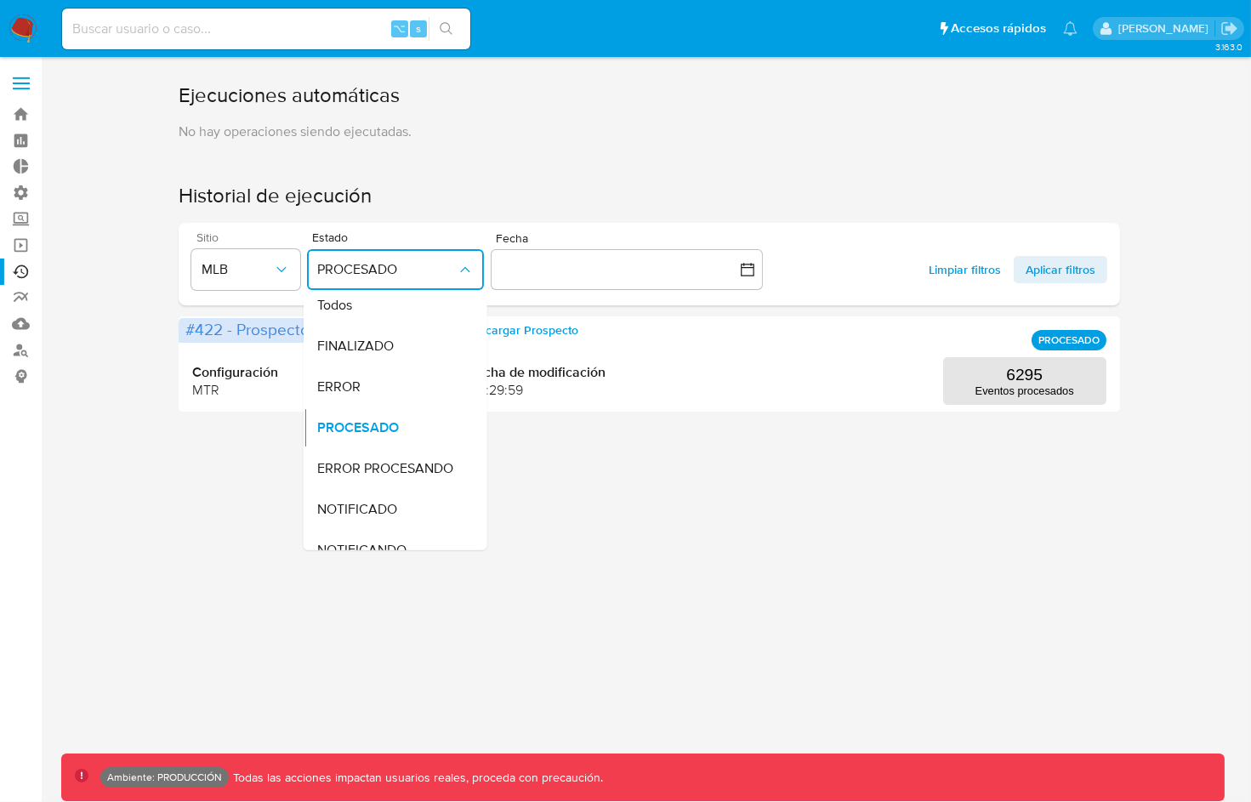
click at [405, 514] on div "NOTIFICADO" at bounding box center [387, 509] width 140 height 41
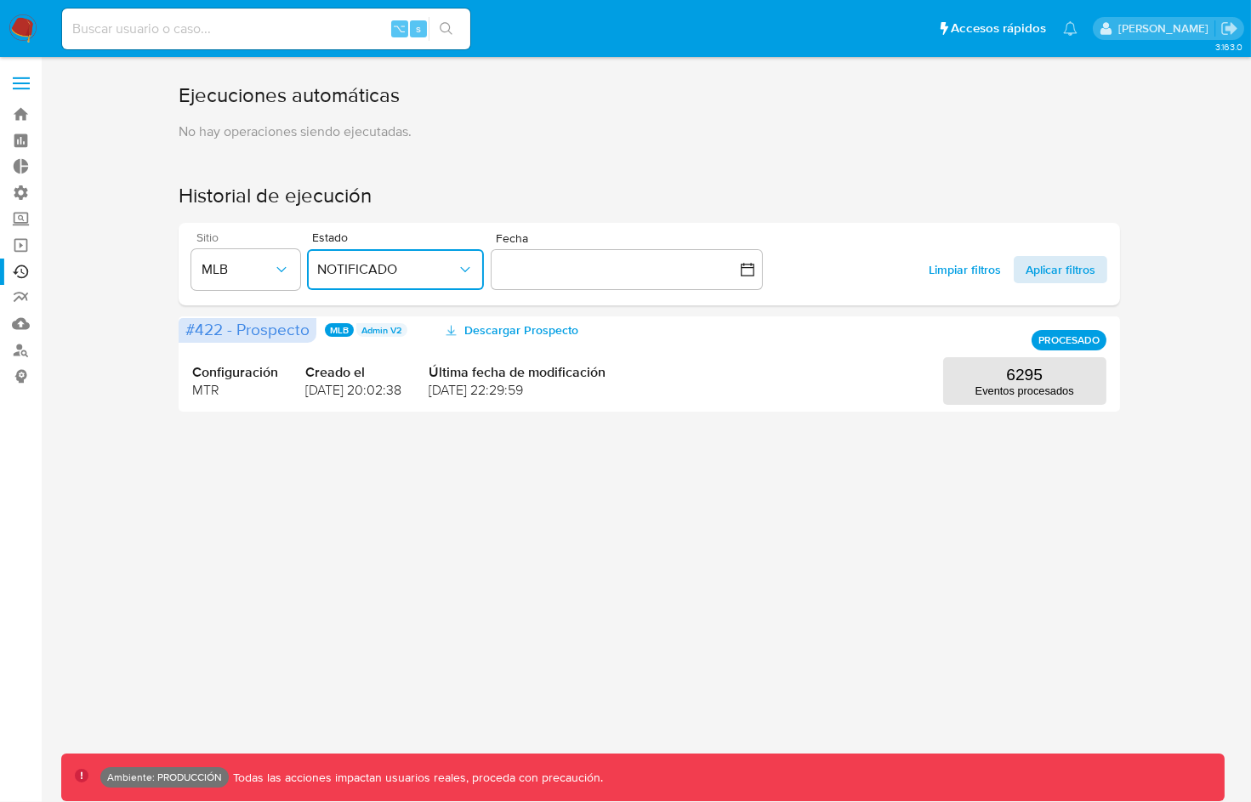
click at [1097, 271] on button "Aplicar filtros" at bounding box center [1061, 269] width 94 height 27
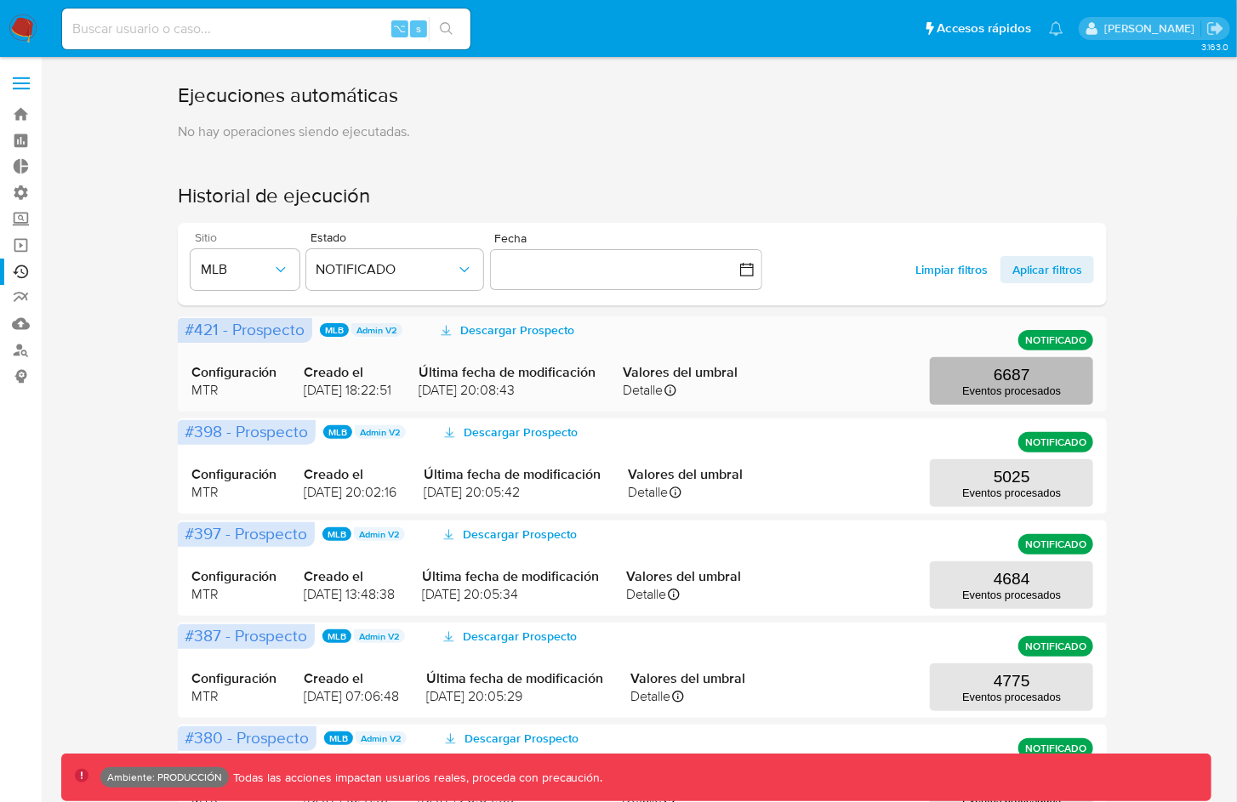
click at [1006, 387] on p "Eventos procesados" at bounding box center [1011, 391] width 99 height 13
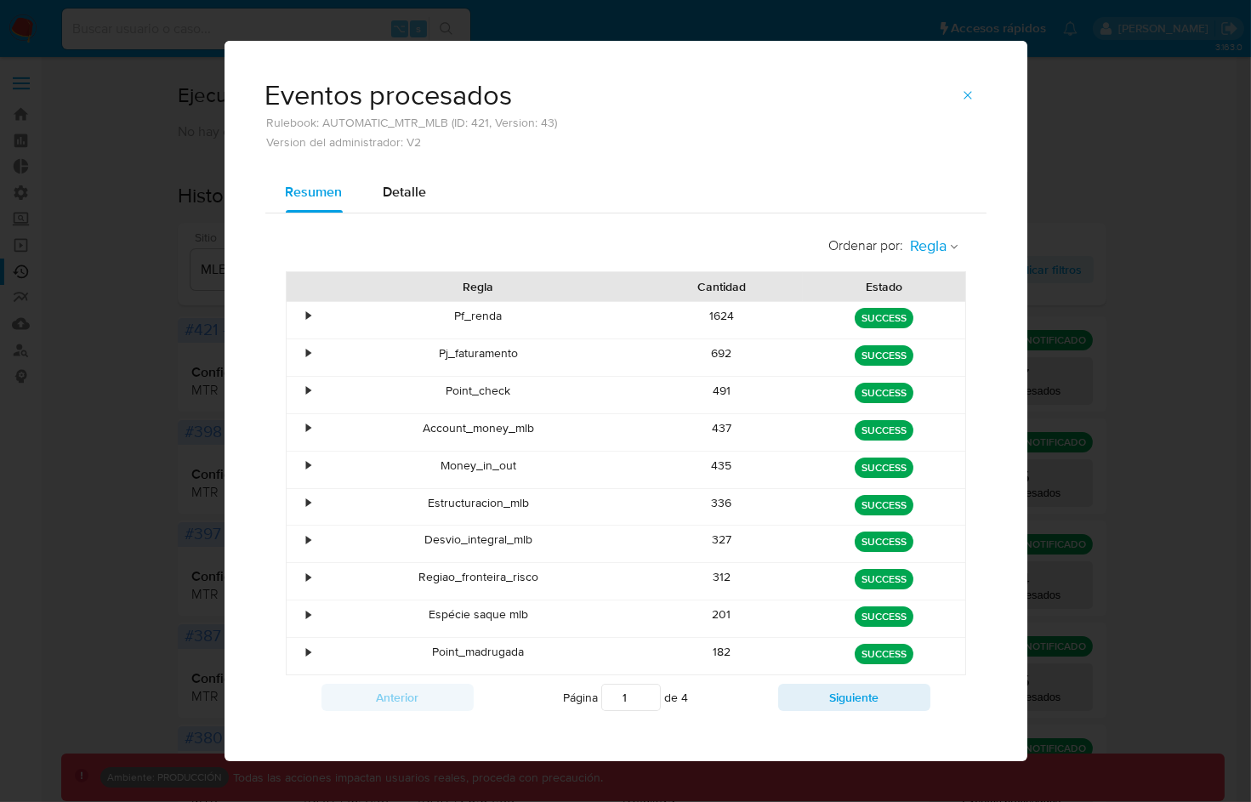
click at [928, 246] on span "Regla" at bounding box center [929, 247] width 37 height 20
click at [928, 278] on span "Estado" at bounding box center [930, 283] width 40 height 17
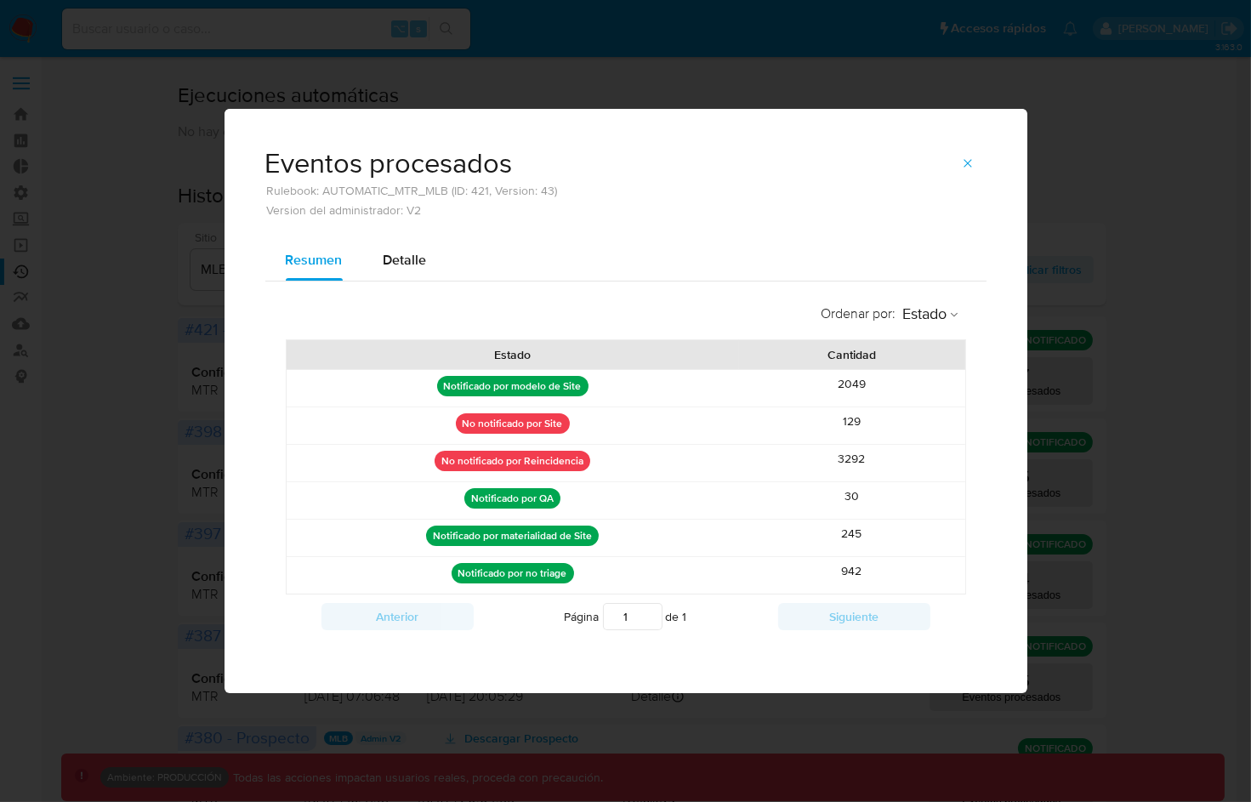
drag, startPoint x: 446, startPoint y: 465, endPoint x: 624, endPoint y: 464, distance: 177.8
click at [622, 465] on div "No notificado por Reincidencia" at bounding box center [513, 463] width 453 height 37
drag, startPoint x: 847, startPoint y: 453, endPoint x: 888, endPoint y: 453, distance: 40.8
click at [888, 453] on div "3292" at bounding box center [852, 463] width 226 height 37
click at [967, 164] on icon "button" at bounding box center [968, 164] width 8 height 8
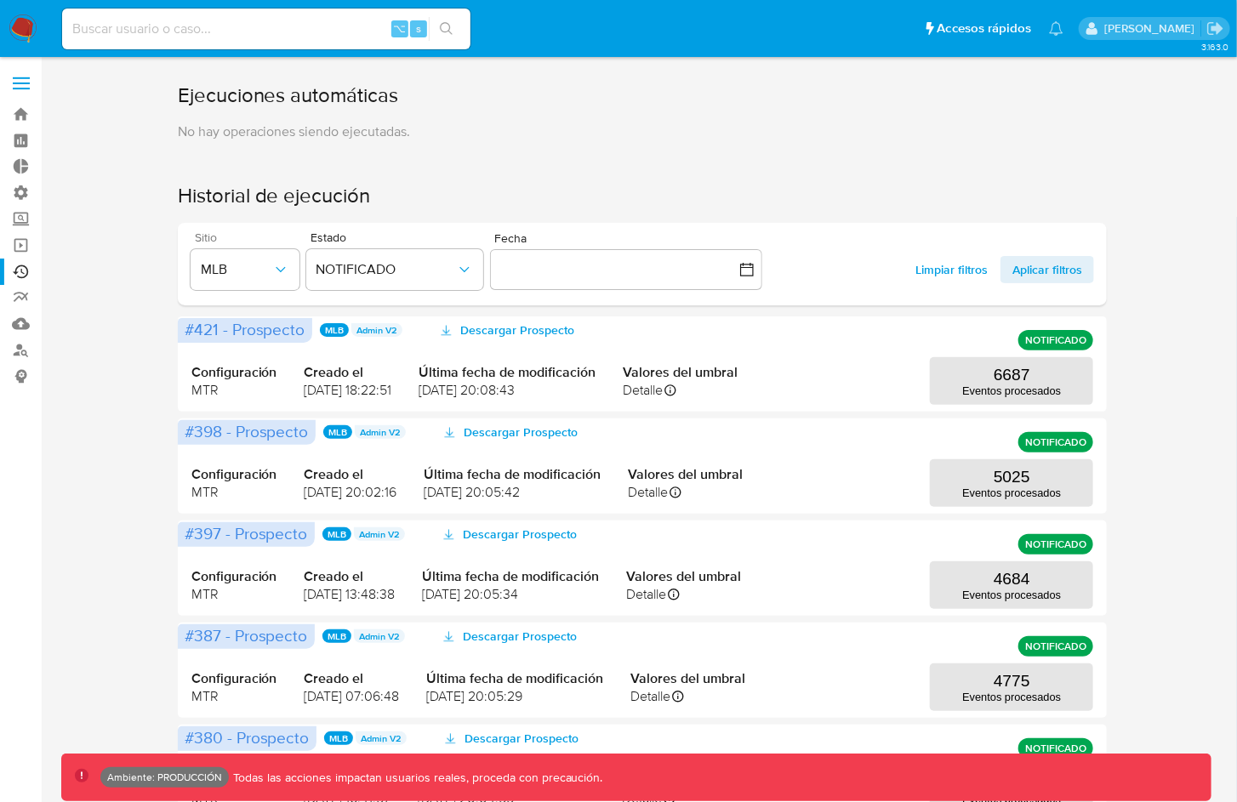
click at [969, 142] on div "Ejecuciones automáticas No hay operaciones siendo ejecutadas. Historial de ejec…" at bounding box center [643, 733] width 930 height 1303
click at [1006, 379] on p "6687" at bounding box center [1012, 375] width 37 height 19
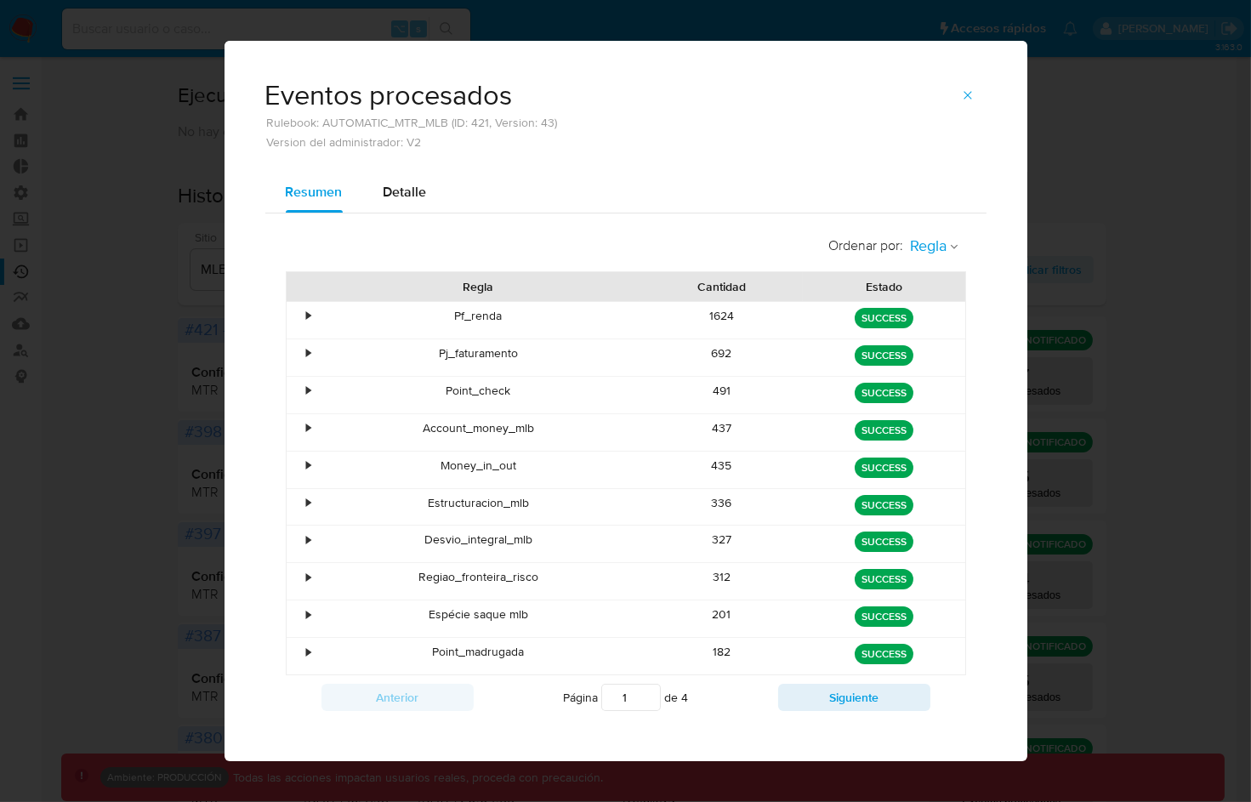
click at [932, 245] on span "Regla" at bounding box center [929, 247] width 37 height 20
click at [935, 279] on span "Estado" at bounding box center [930, 283] width 40 height 17
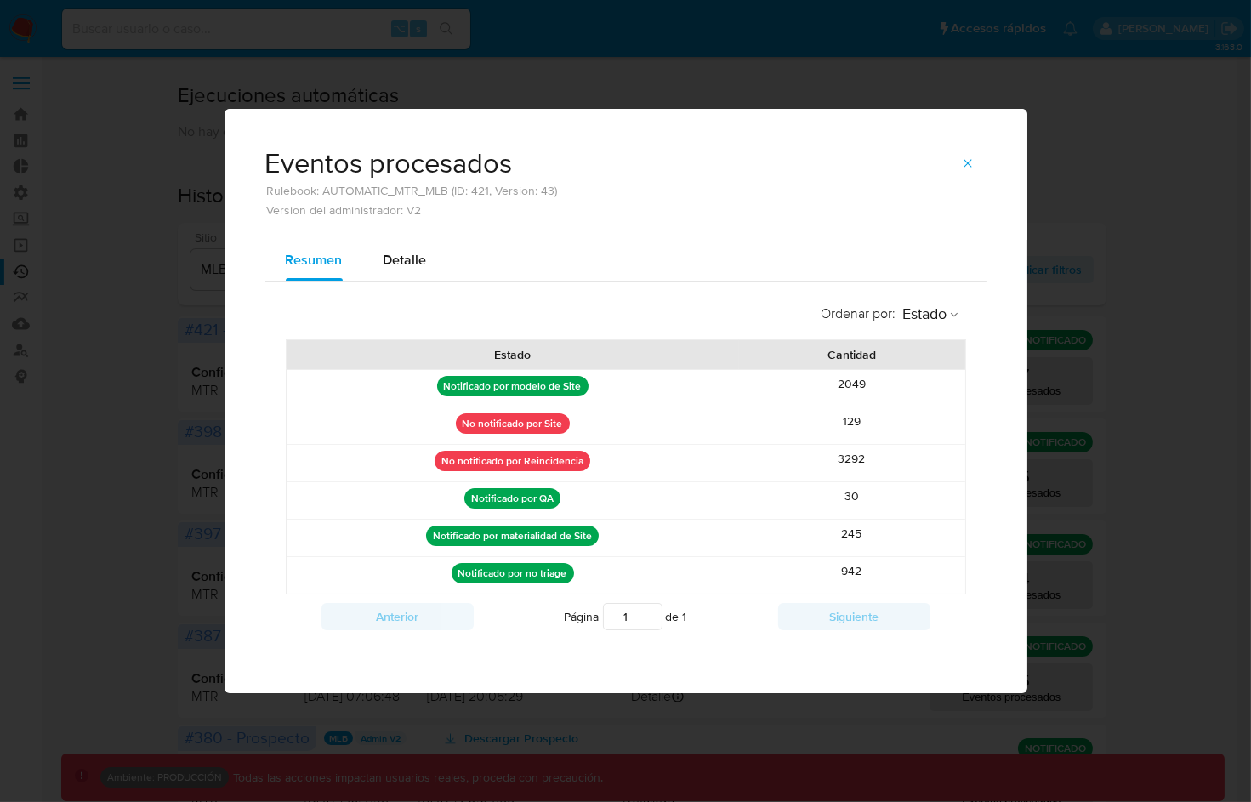
drag, startPoint x: 465, startPoint y: 465, endPoint x: 591, endPoint y: 465, distance: 126.8
click at [577, 465] on p "No notificado por Reincidencia" at bounding box center [513, 461] width 156 height 20
drag, startPoint x: 837, startPoint y: 459, endPoint x: 868, endPoint y: 459, distance: 30.6
click at [868, 459] on div "3292" at bounding box center [852, 463] width 226 height 37
click at [972, 167] on icon "button" at bounding box center [968, 164] width 14 height 14
